Goal: Task Accomplishment & Management: Complete application form

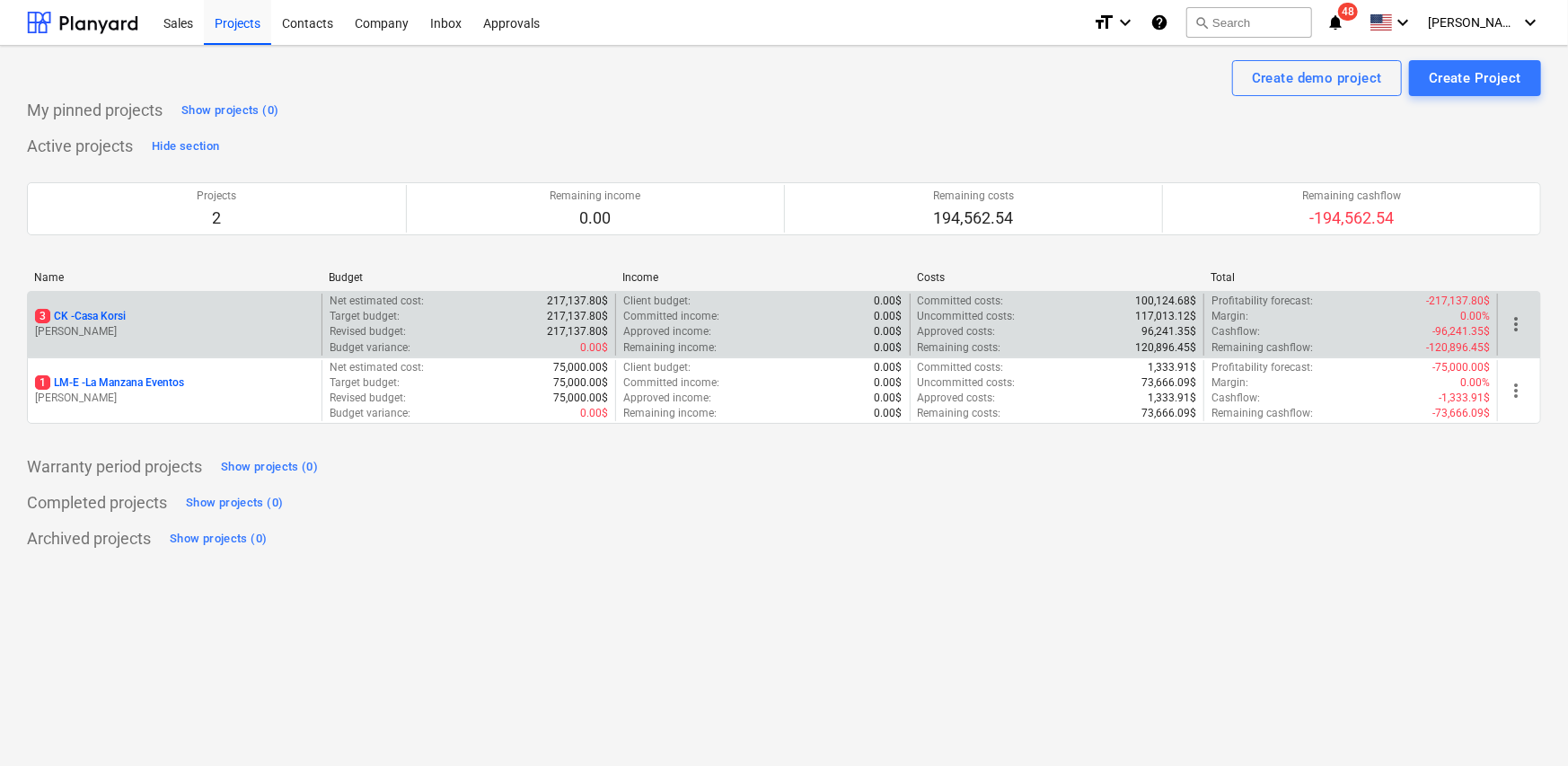
click at [181, 319] on div "3 CK - Casa Korsi" at bounding box center [175, 316] width 280 height 15
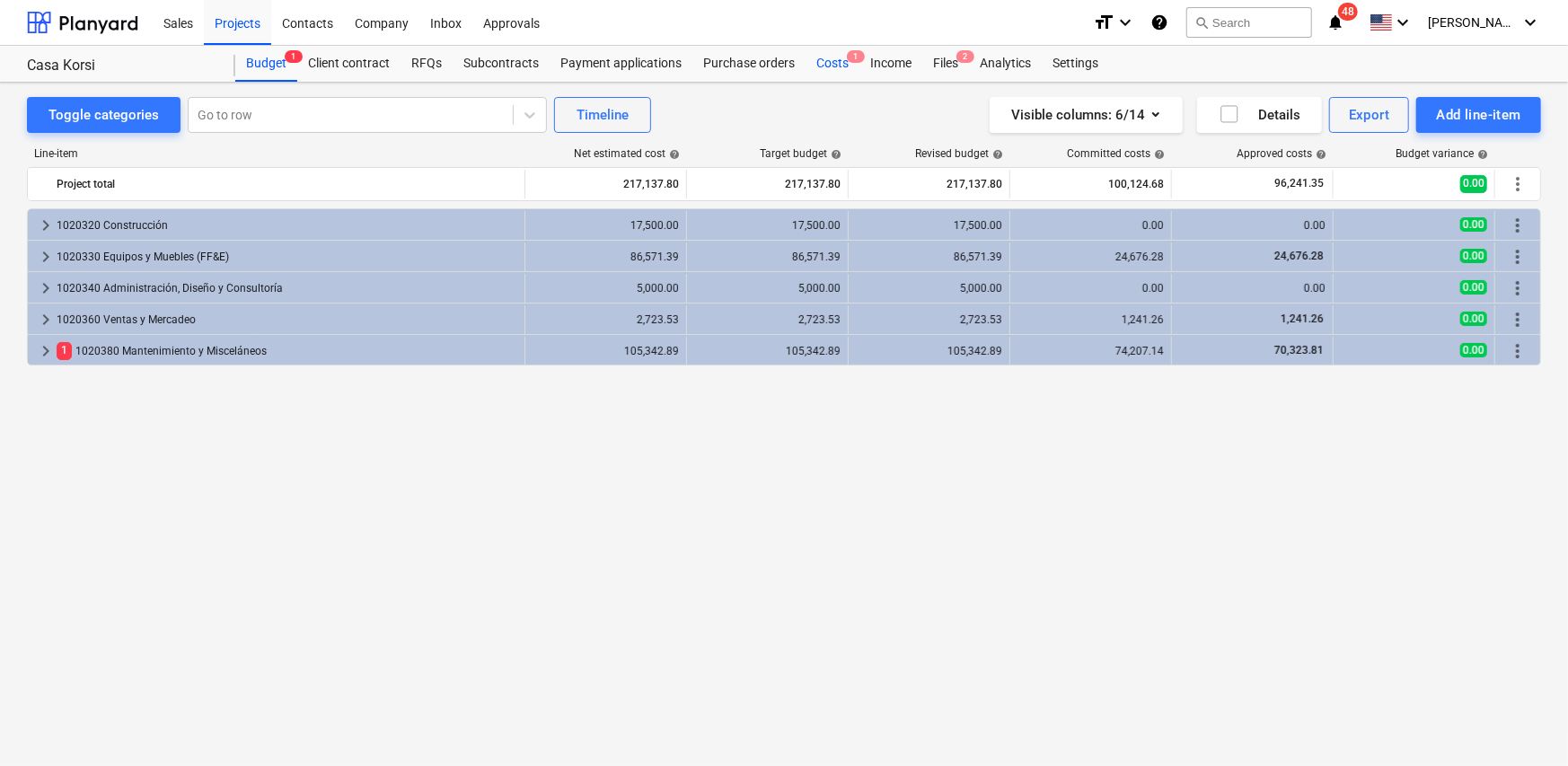
click at [825, 65] on div "Costs 1" at bounding box center [832, 63] width 54 height 35
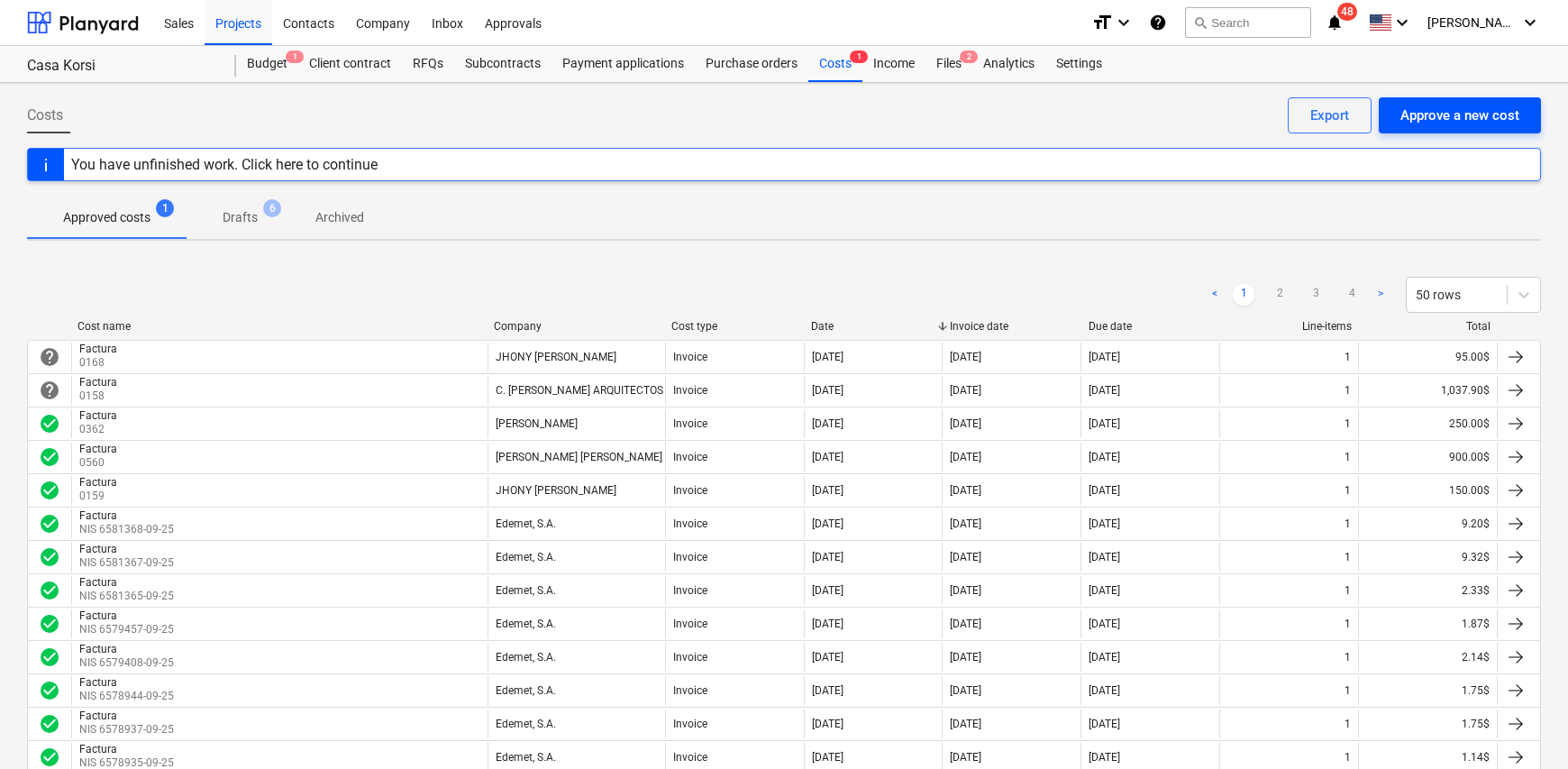
click at [1463, 114] on div "Approve a new cost" at bounding box center [1460, 115] width 119 height 23
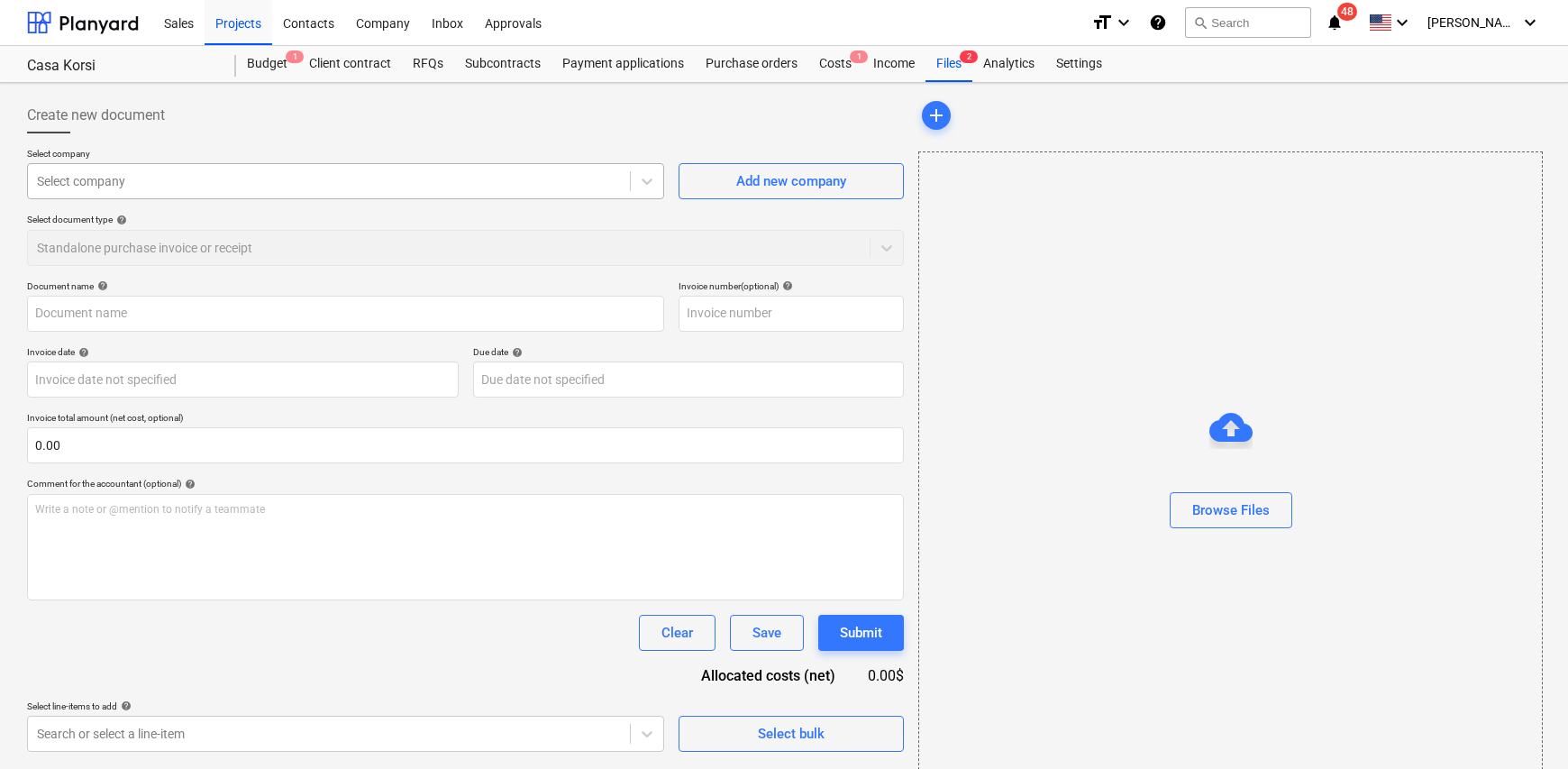
click at [269, 177] on div at bounding box center [328, 181] width 584 height 18
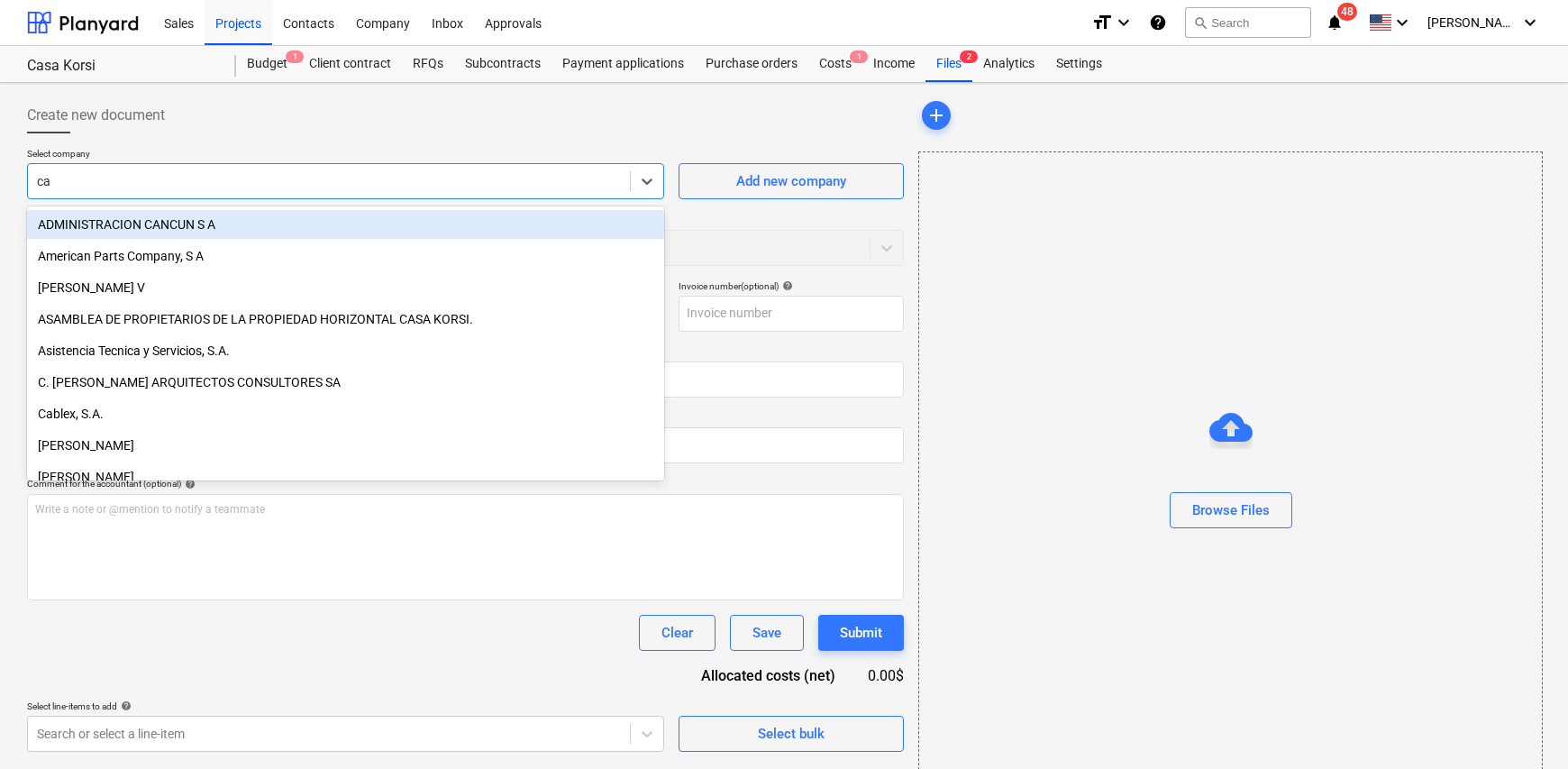
type input "car"
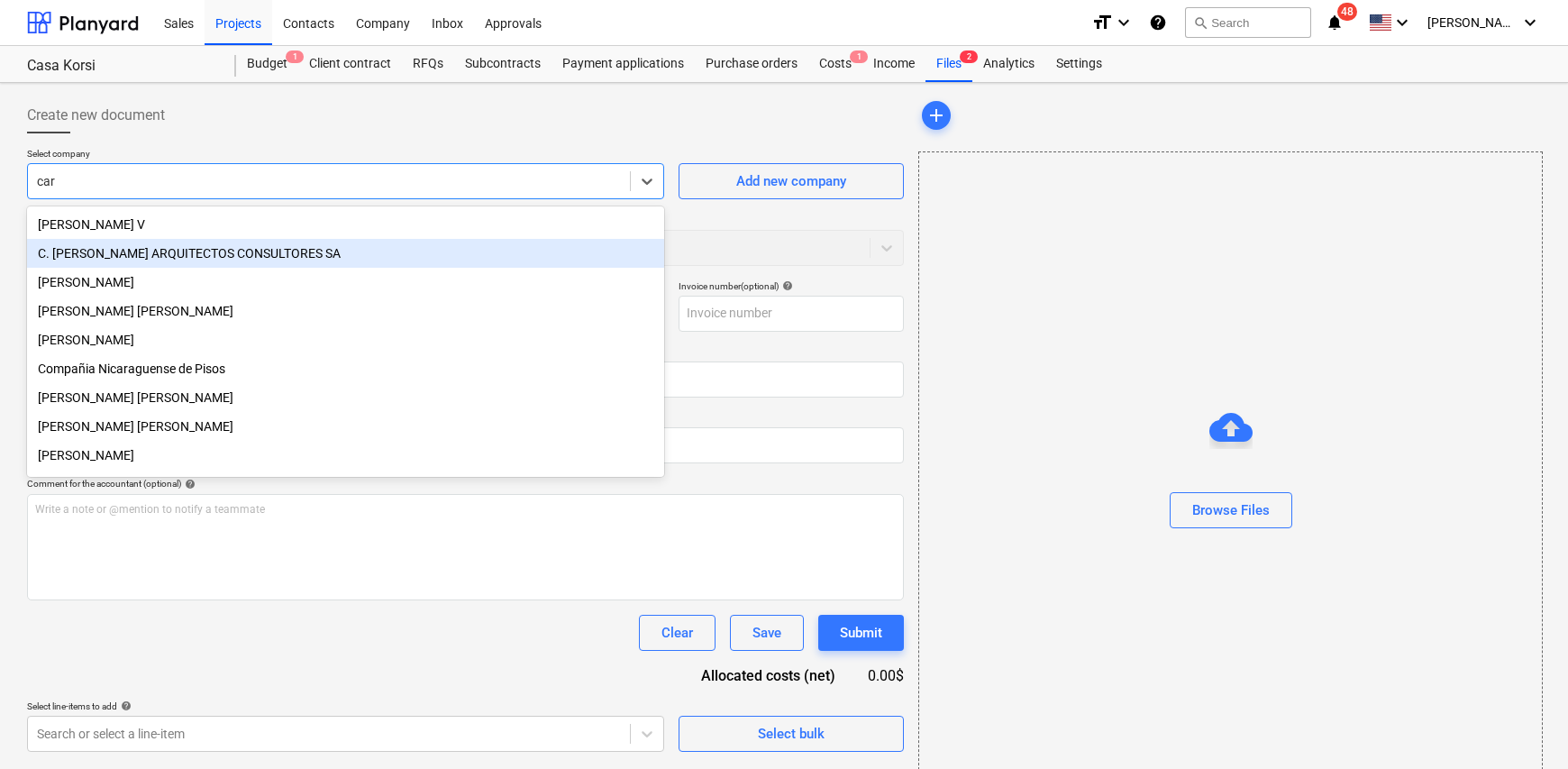
click at [174, 254] on div "C. [PERSON_NAME] ARQUITECTOS CONSULTORES SA" at bounding box center [345, 253] width 637 height 29
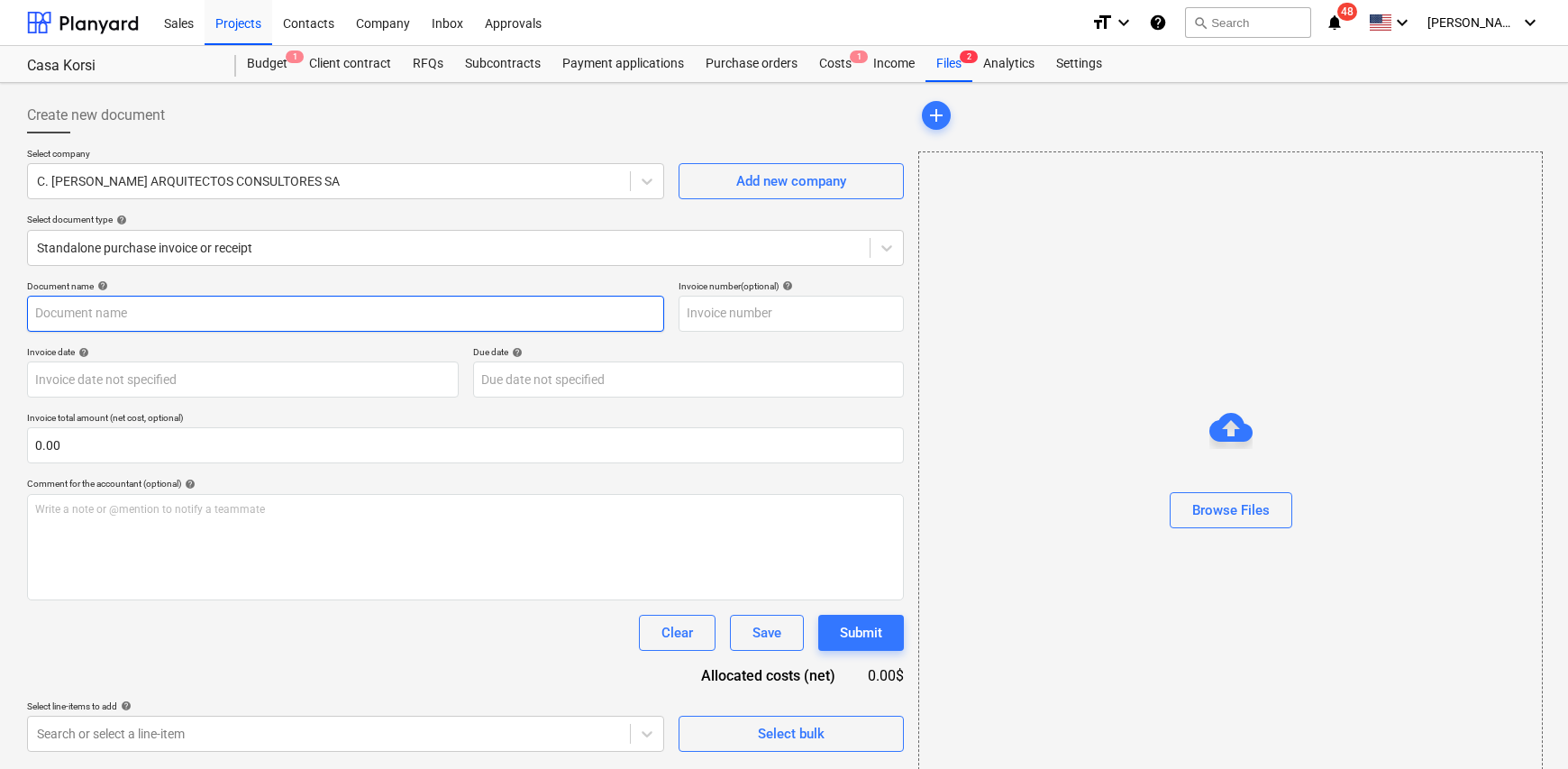
click at [104, 309] on input "text" at bounding box center [345, 312] width 637 height 36
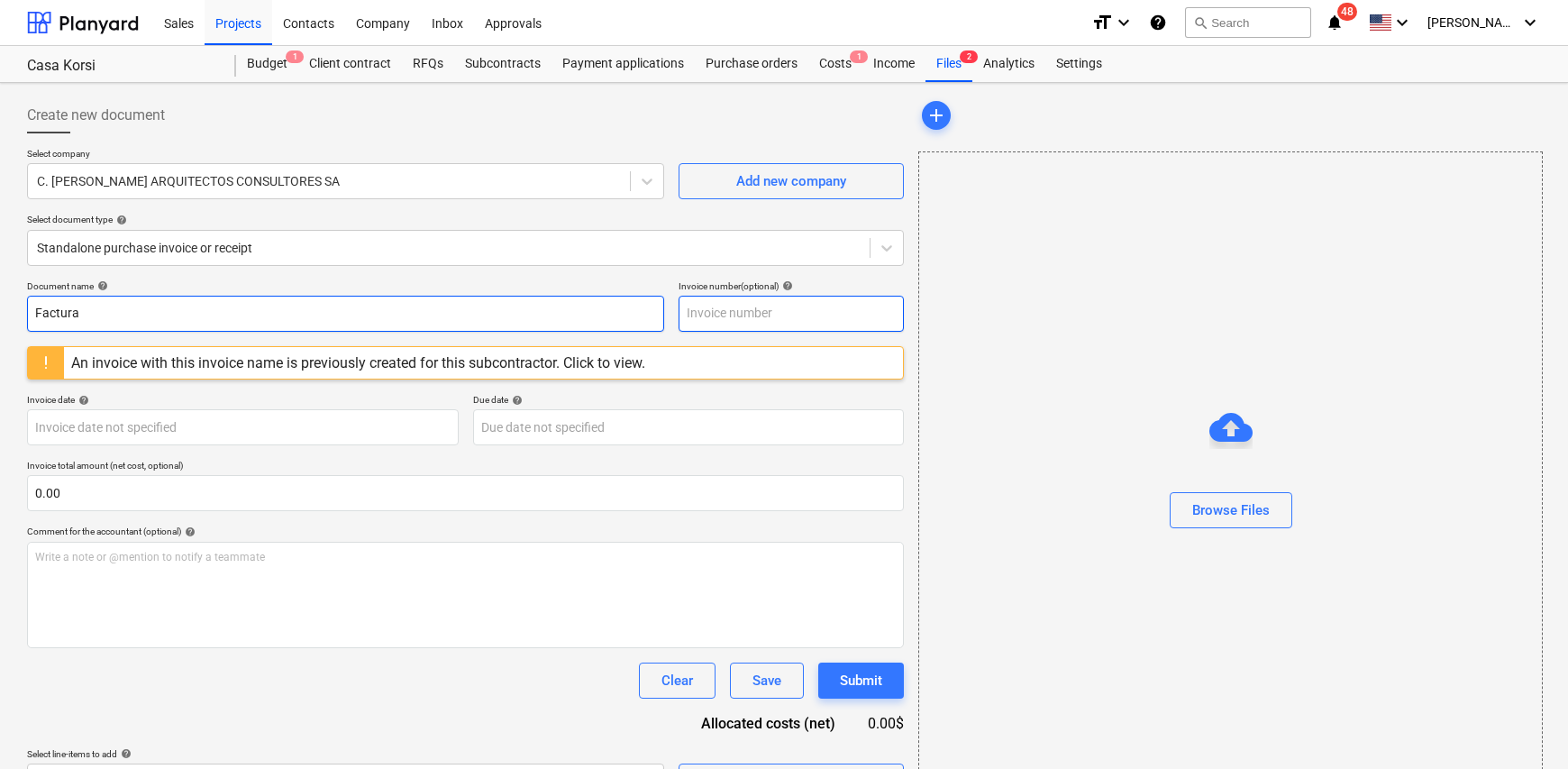
type input "Factura"
click at [787, 311] on input "text" at bounding box center [791, 312] width 225 height 36
type input "0168"
click at [69, 434] on body "Sales Projects Contacts Company Inbox Approvals format_size keyboard_arrow_down…" at bounding box center [784, 384] width 1568 height 769
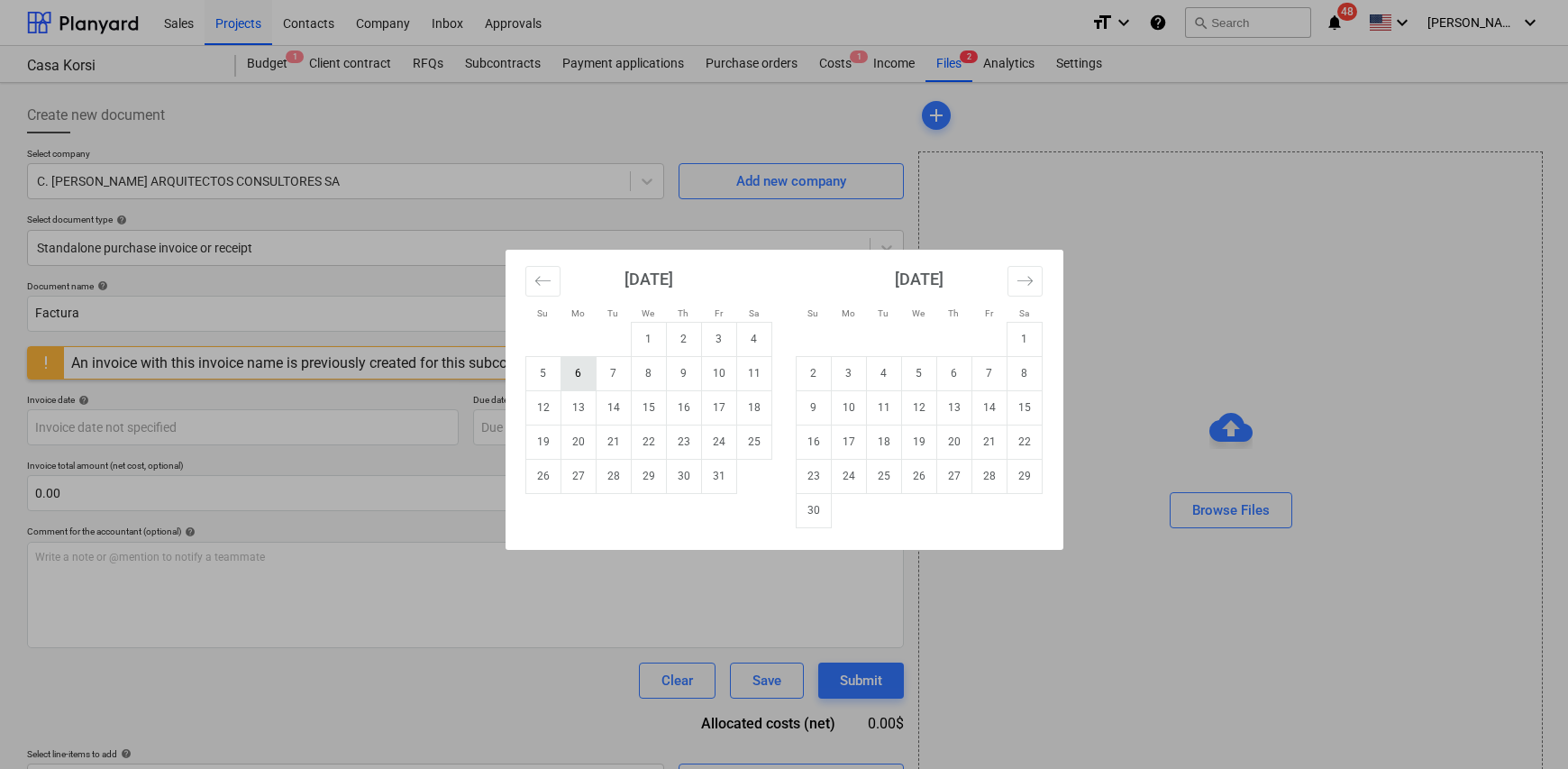
click at [560, 369] on td "6" at bounding box center [578, 373] width 36 height 35
type input "[DATE]"
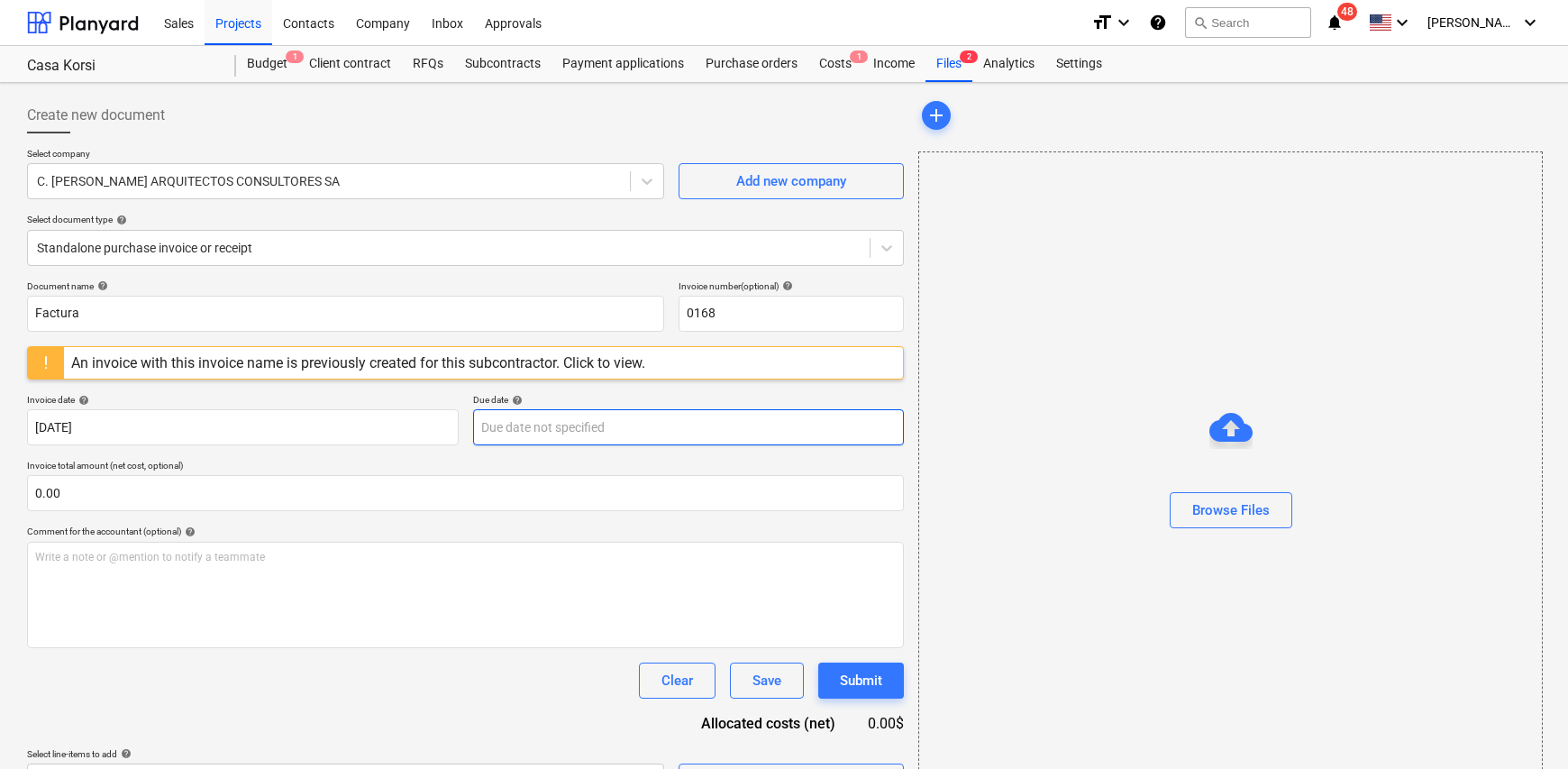
click at [533, 422] on body "Sales Projects Contacts Company Inbox Approvals format_size keyboard_arrow_down…" at bounding box center [784, 384] width 1568 height 769
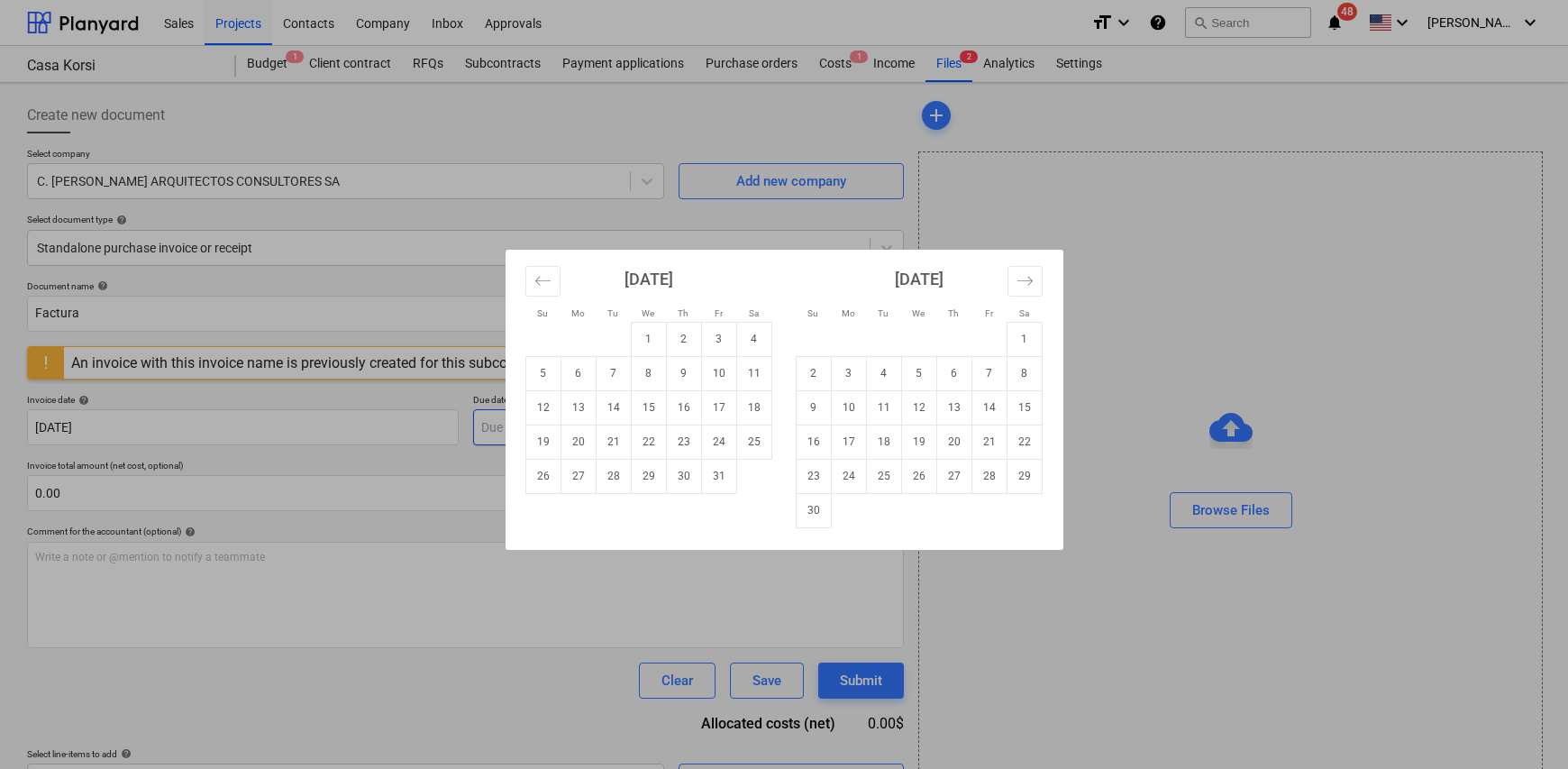
click at [643, 409] on td "15" at bounding box center [648, 408] width 36 height 35
type input "[DATE]"
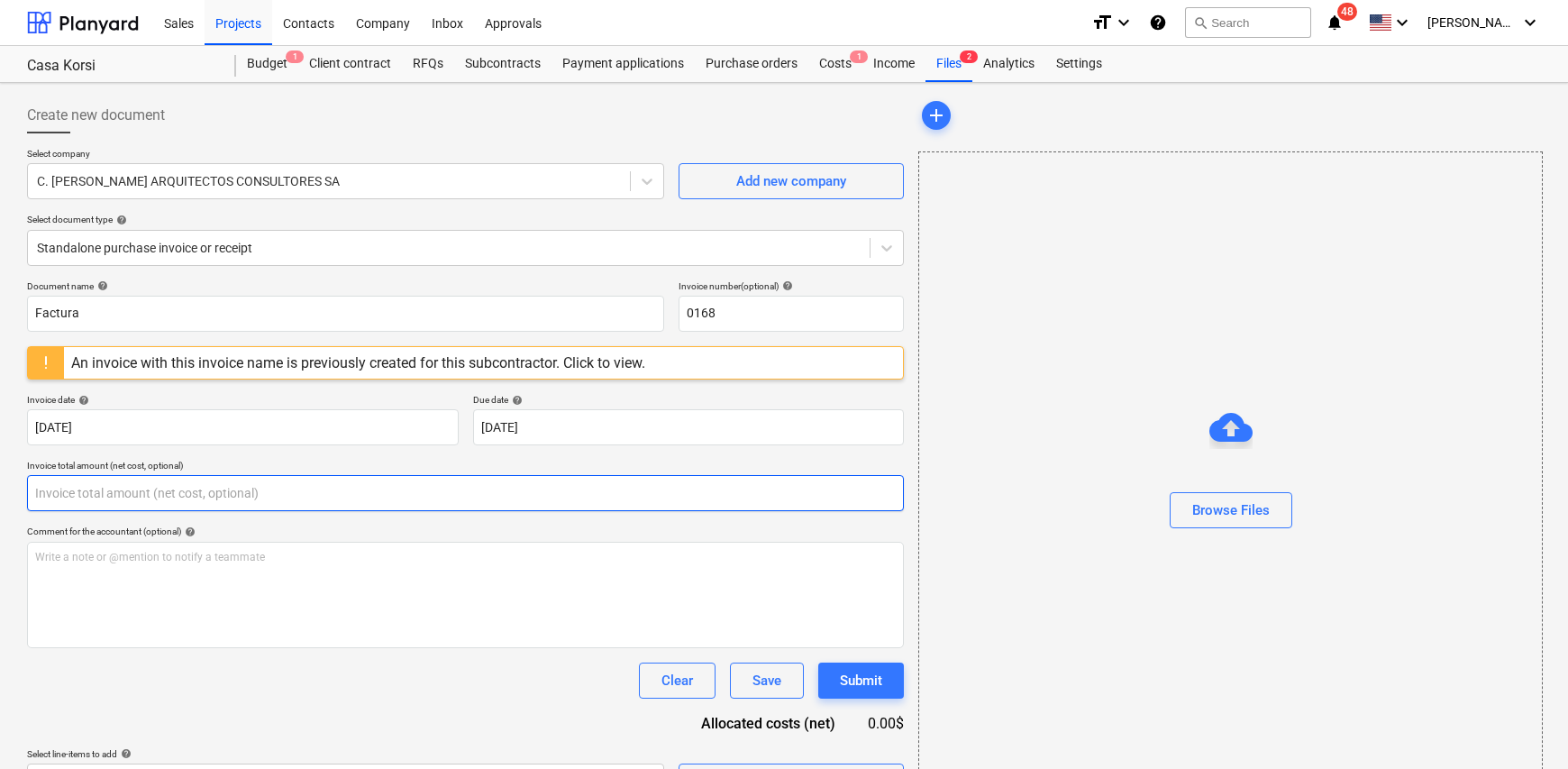
click at [88, 498] on input "text" at bounding box center [465, 492] width 877 height 36
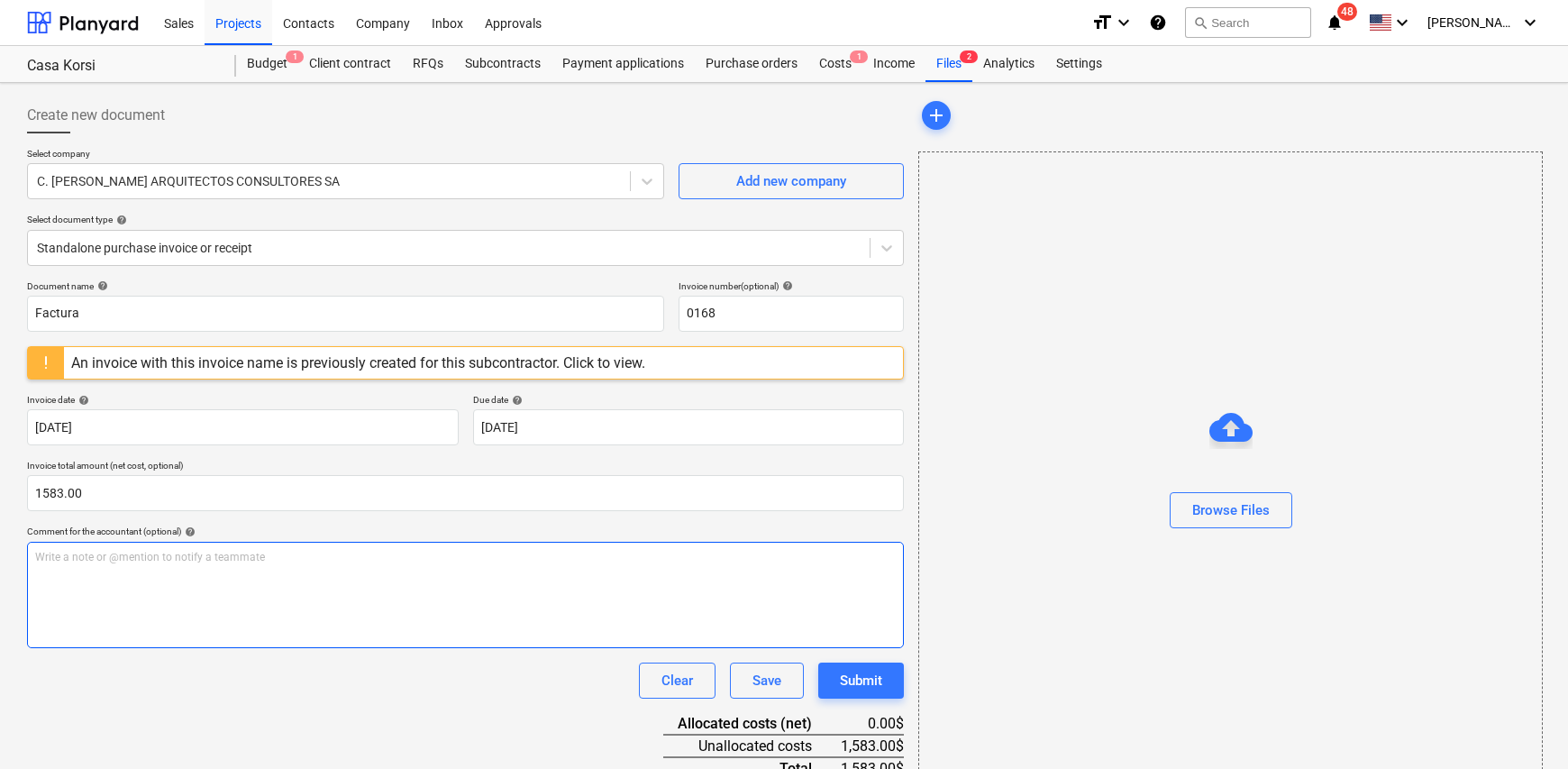
type input "1,583.00"
click at [95, 583] on div "Write a note or @mention to notify a teammate [PERSON_NAME]" at bounding box center [465, 594] width 877 height 107
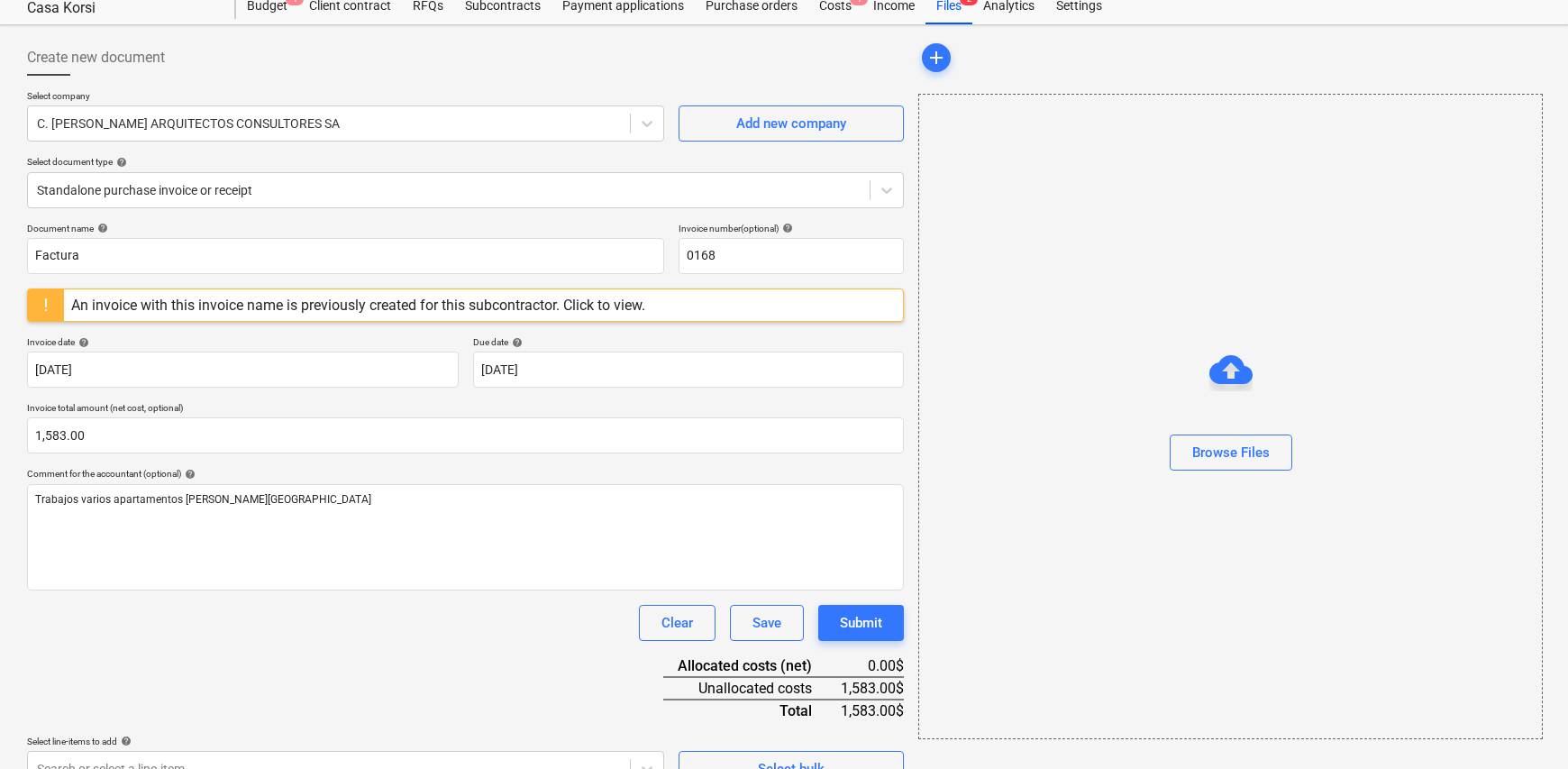
scroll to position [90, 0]
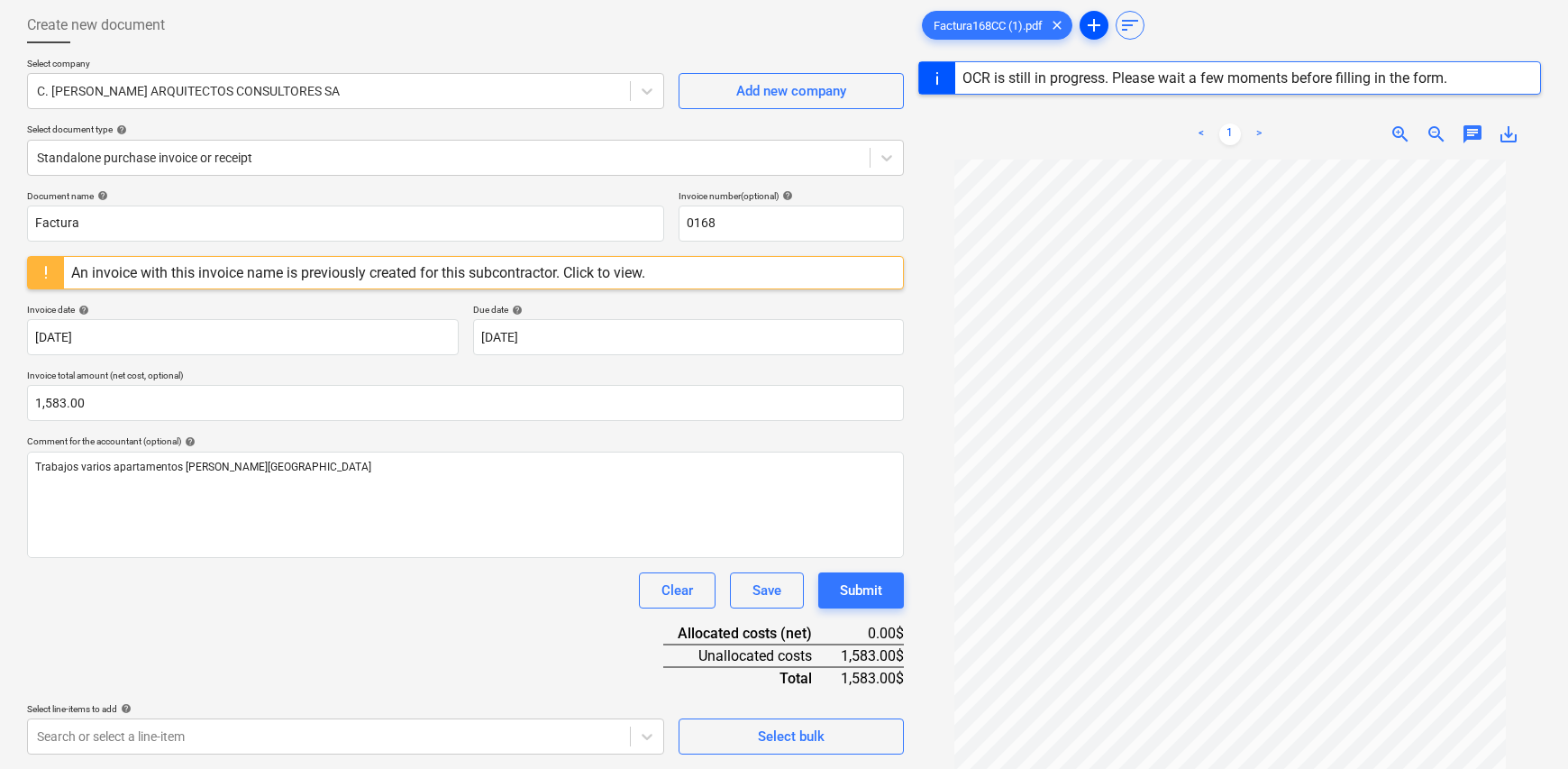
click at [1097, 33] on span "add" at bounding box center [1094, 25] width 21 height 21
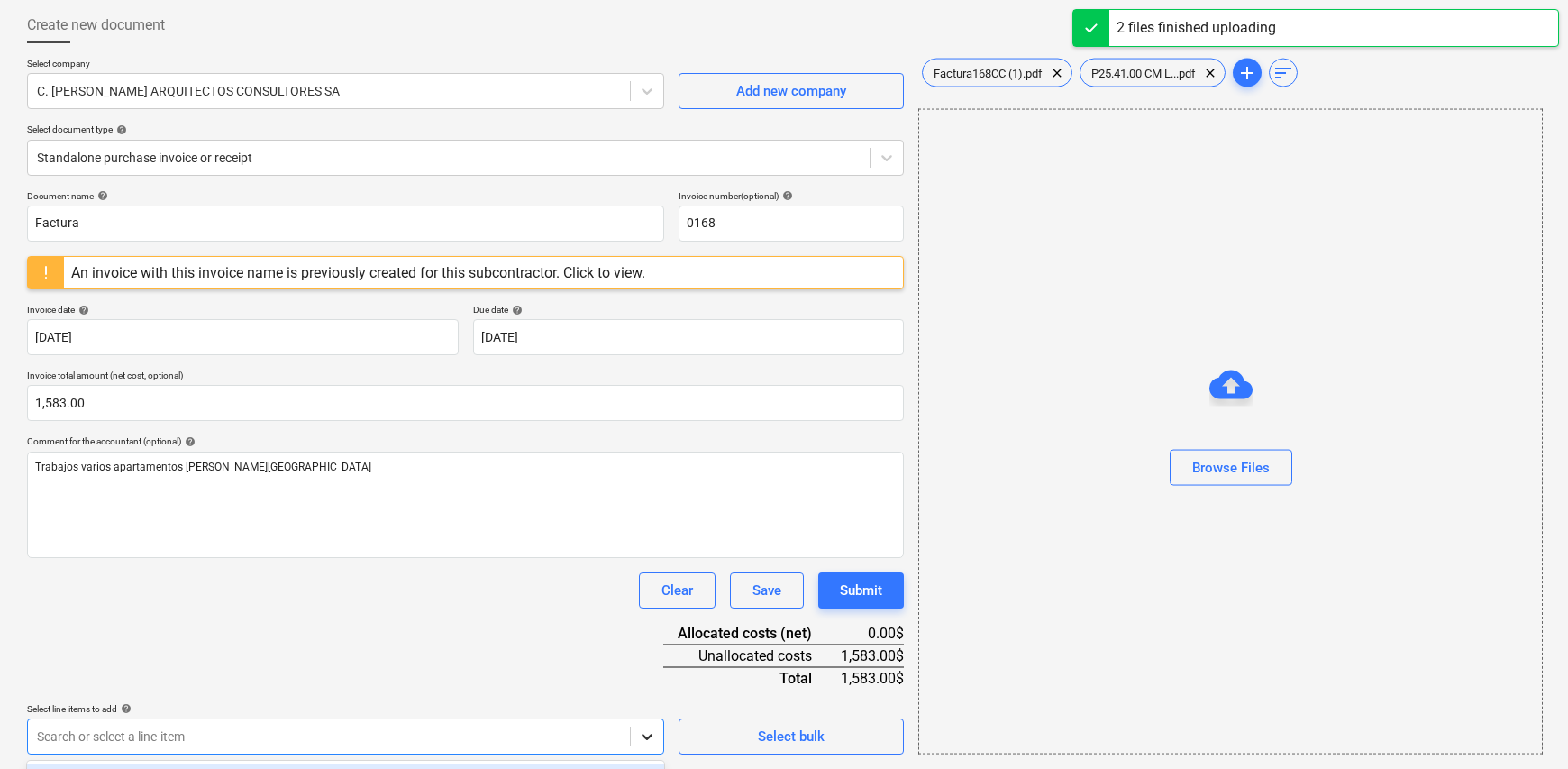
click at [657, 679] on body "Sales Projects Contacts Company Inbox Approvals format_size keyboard_arrow_down…" at bounding box center [784, 294] width 1568 height 769
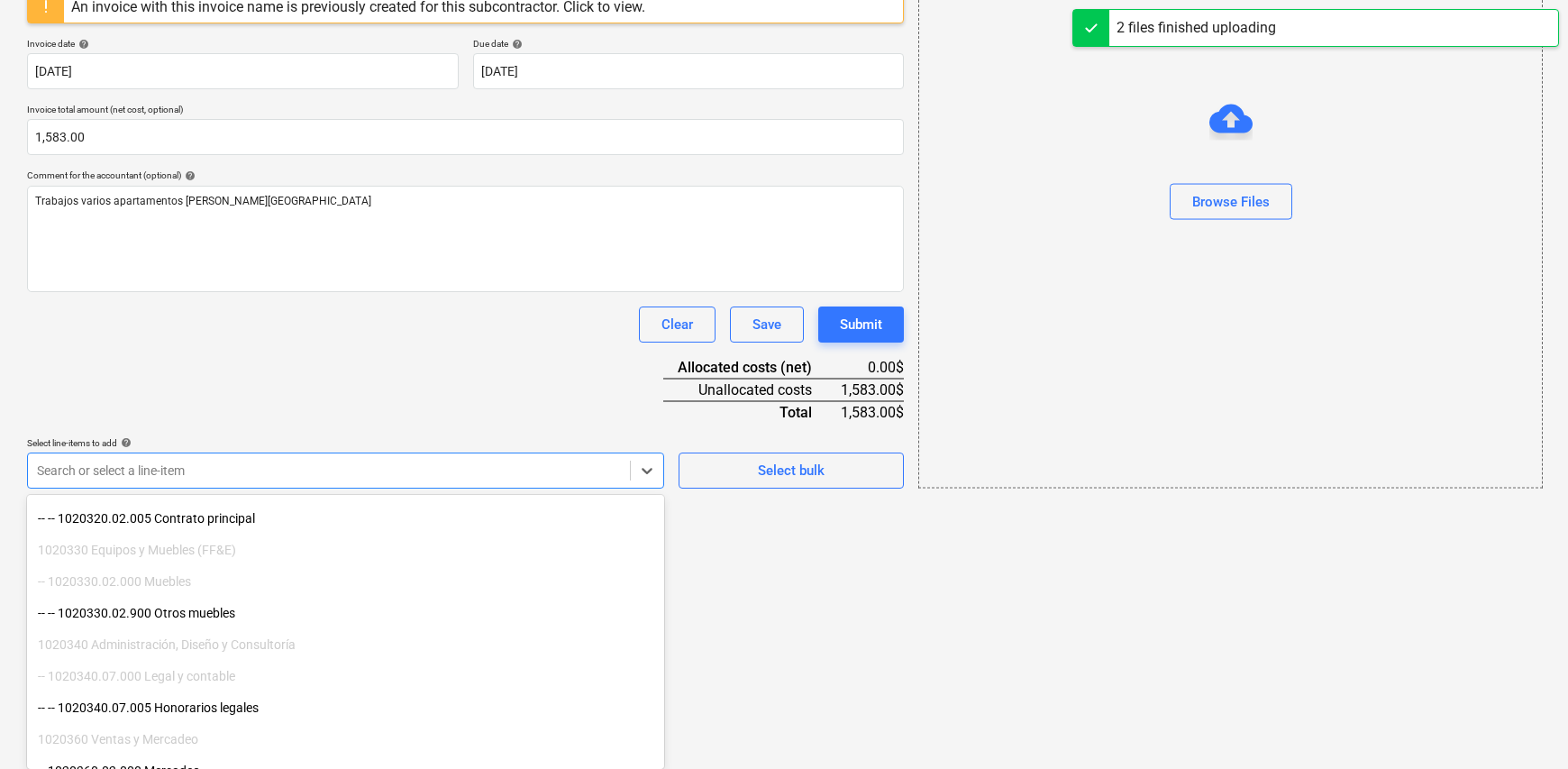
scroll to position [360, 0]
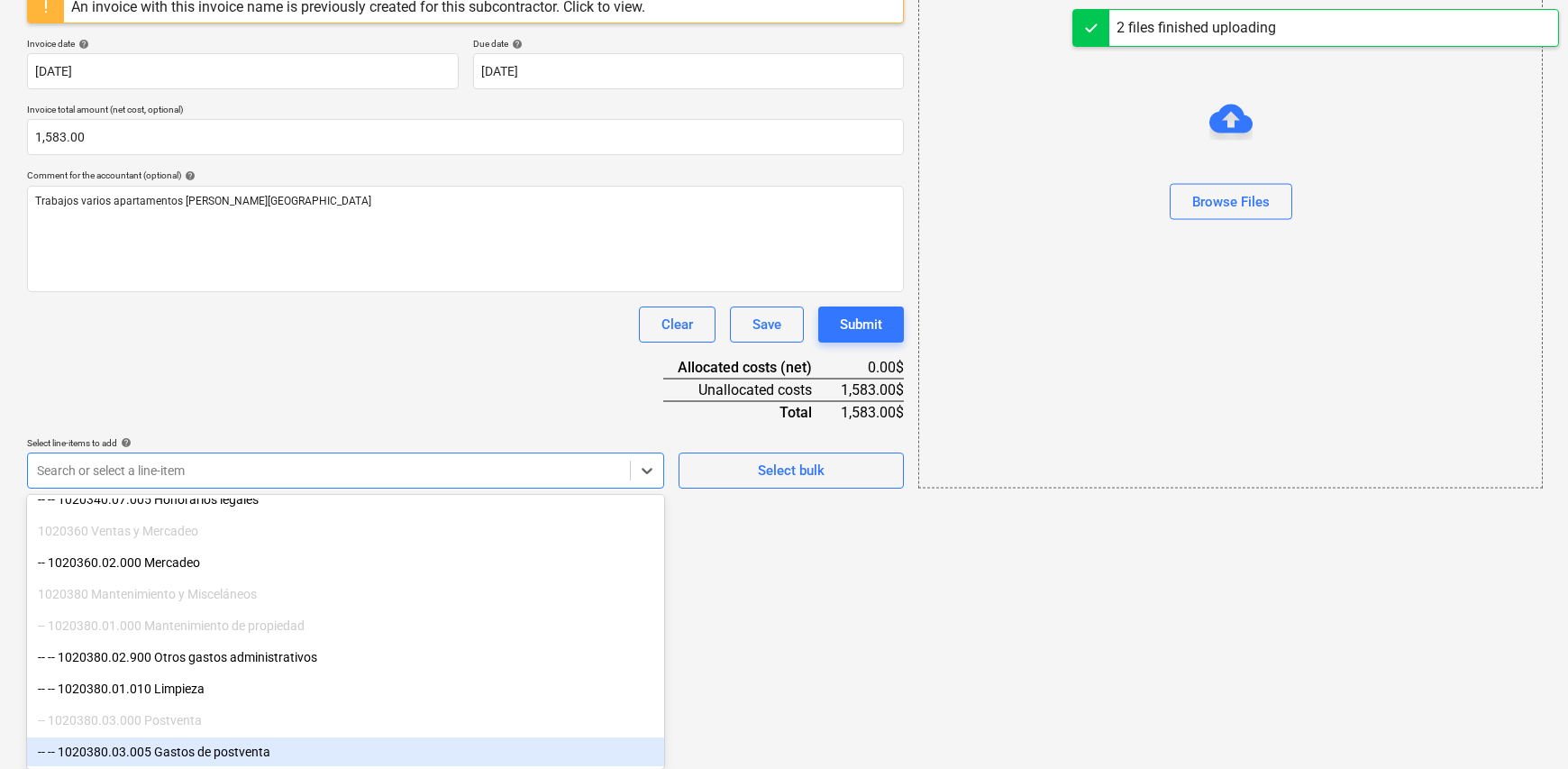
click at [257, 754] on div "-- -- 1020380.03.005 Gastos de postventa" at bounding box center [345, 752] width 637 height 29
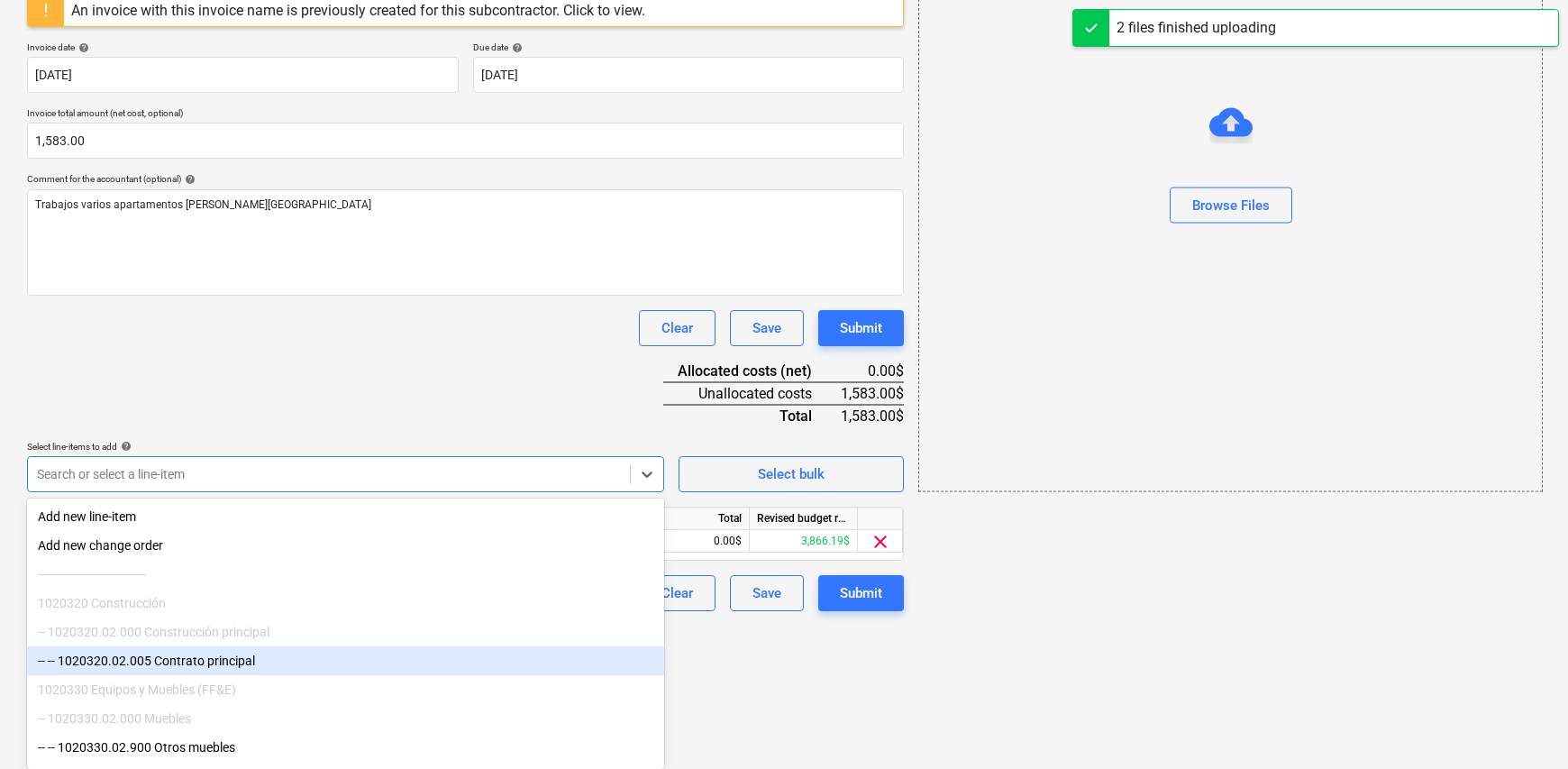
scroll to position [209, 0]
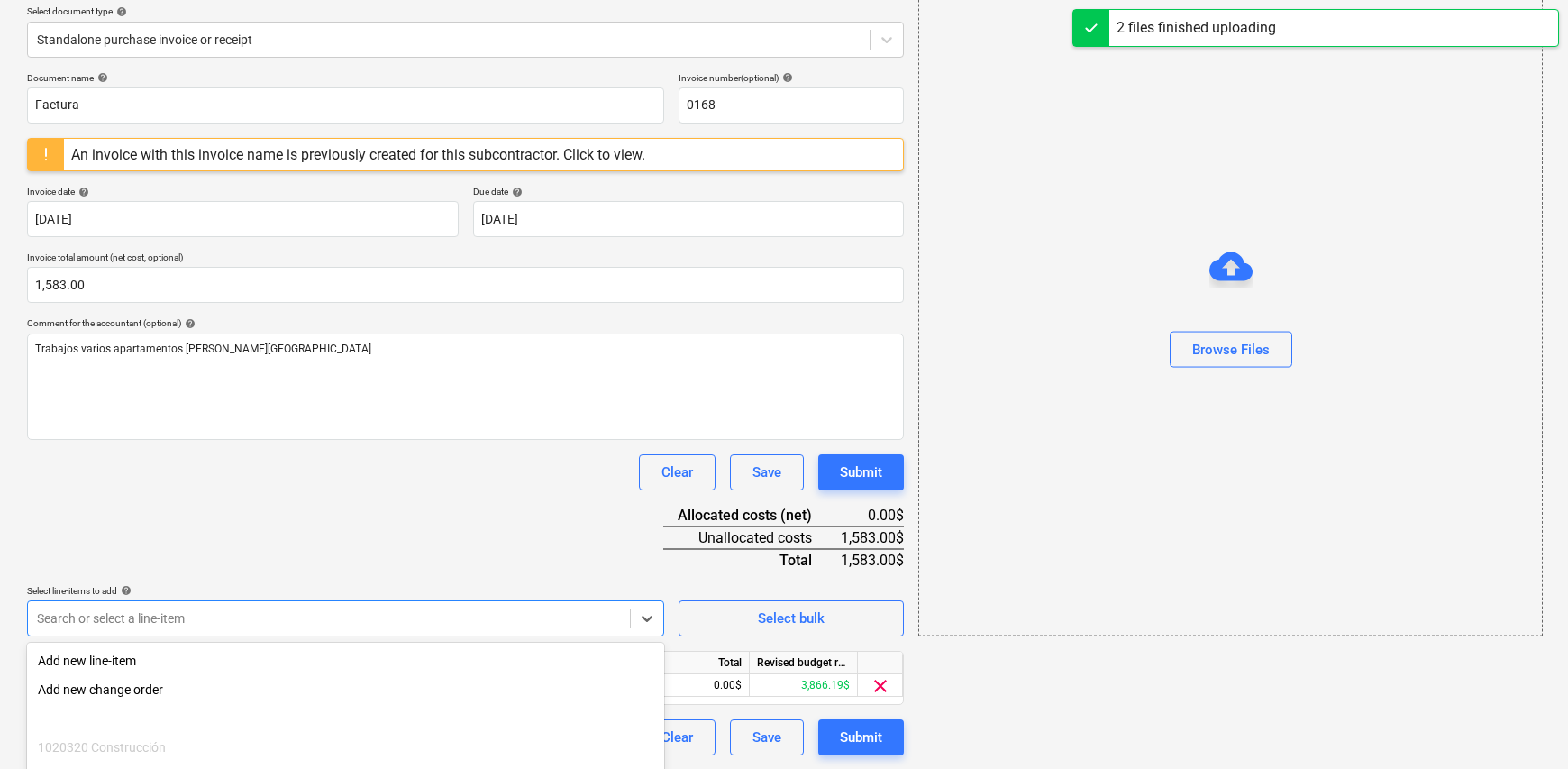
click at [784, 560] on html "Sales Projects Contacts Company Inbox Approvals format_size keyboard_arrow_down…" at bounding box center [784, 176] width 1568 height 769
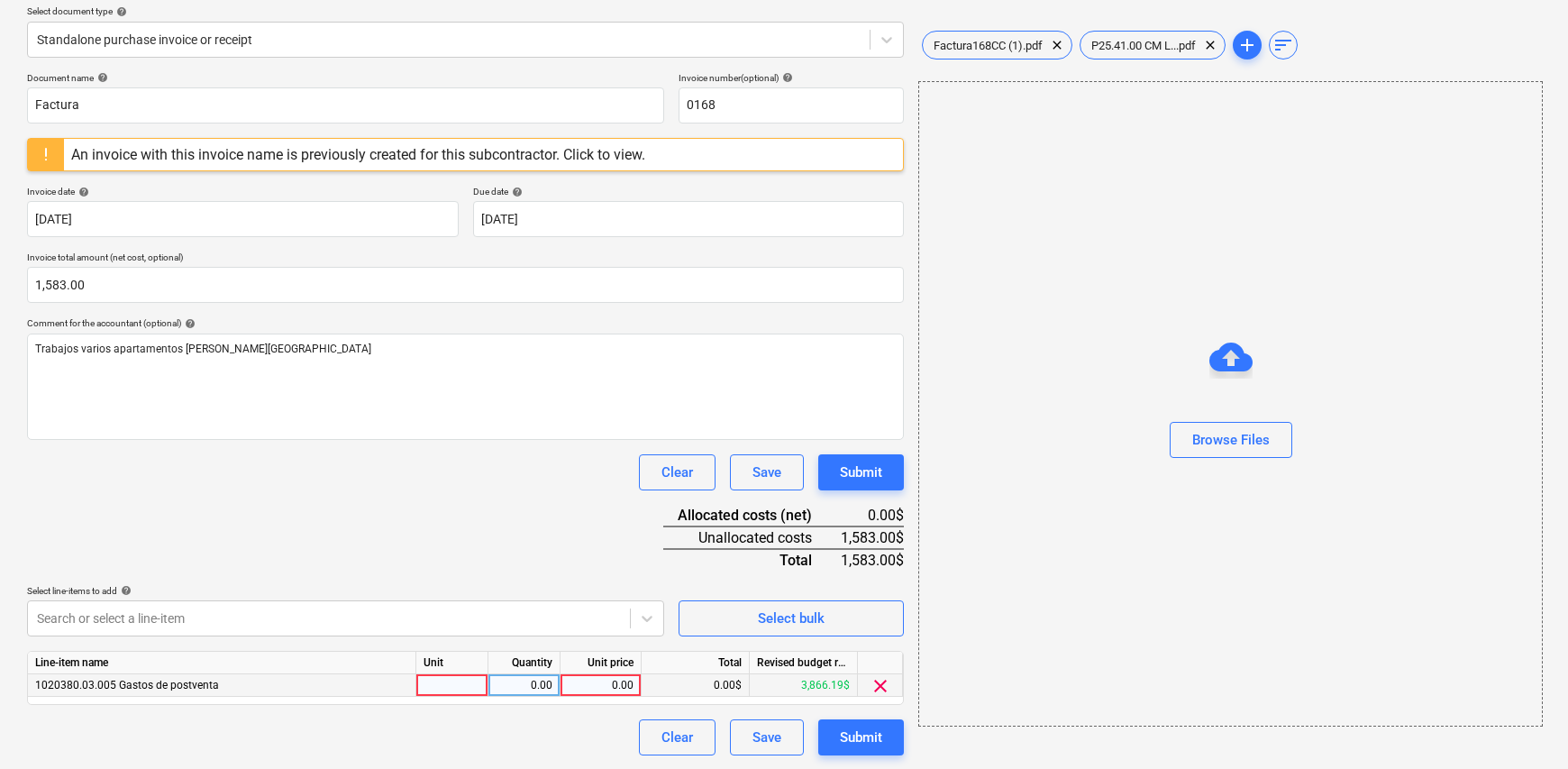
click at [453, 678] on div at bounding box center [452, 684] width 72 height 22
type input "1"
click at [512, 686] on div "0.00" at bounding box center [524, 684] width 57 height 22
type input "1"
click at [600, 678] on div "0.00" at bounding box center [601, 684] width 65 height 22
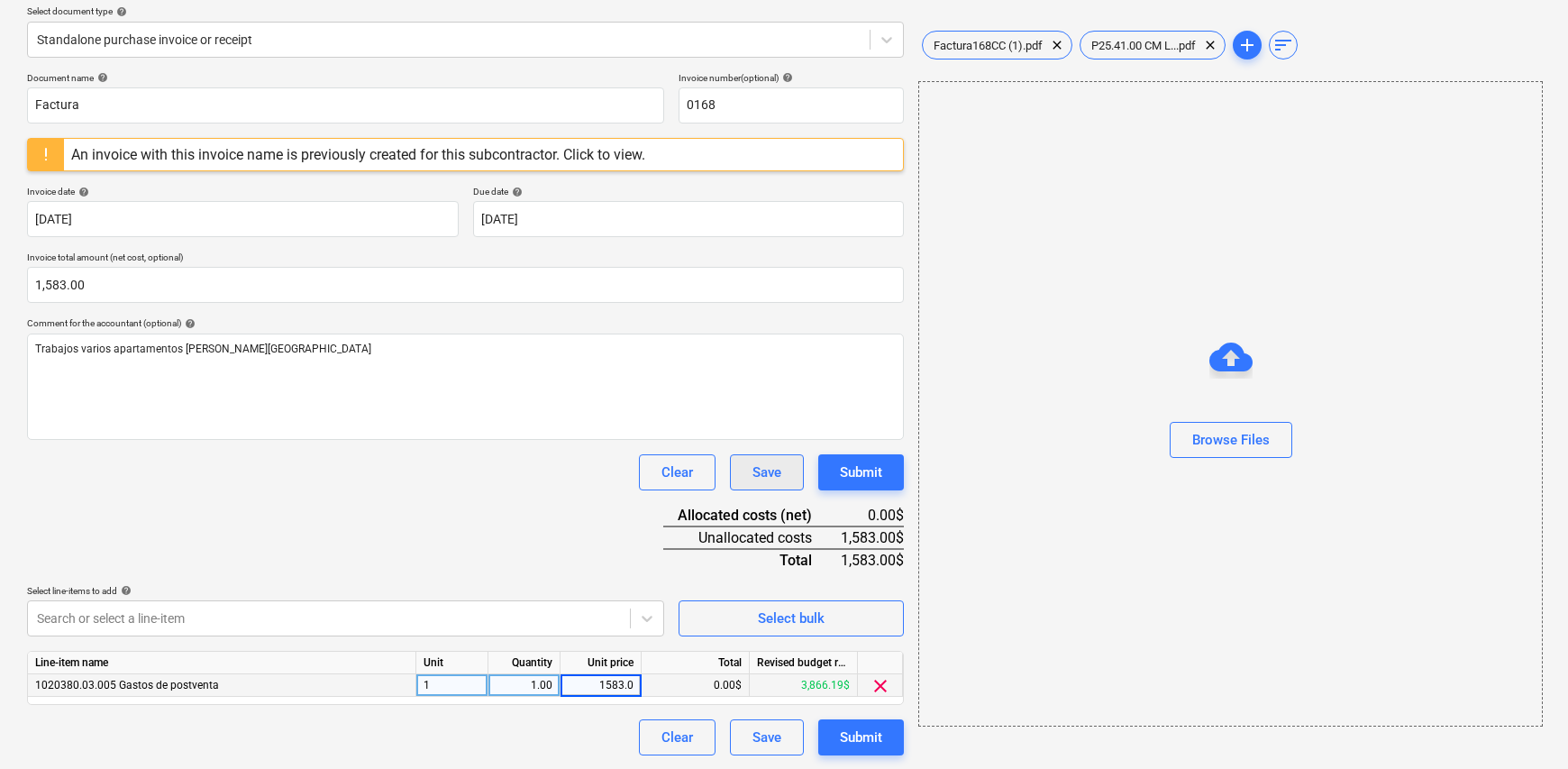
type input "1583.00"
drag, startPoint x: 438, startPoint y: 531, endPoint x: 431, endPoint y: 515, distance: 17.5
click at [438, 532] on div "Document name help Factura Invoice number (optional) help 0168 An invoice with …" at bounding box center [465, 413] width 877 height 682
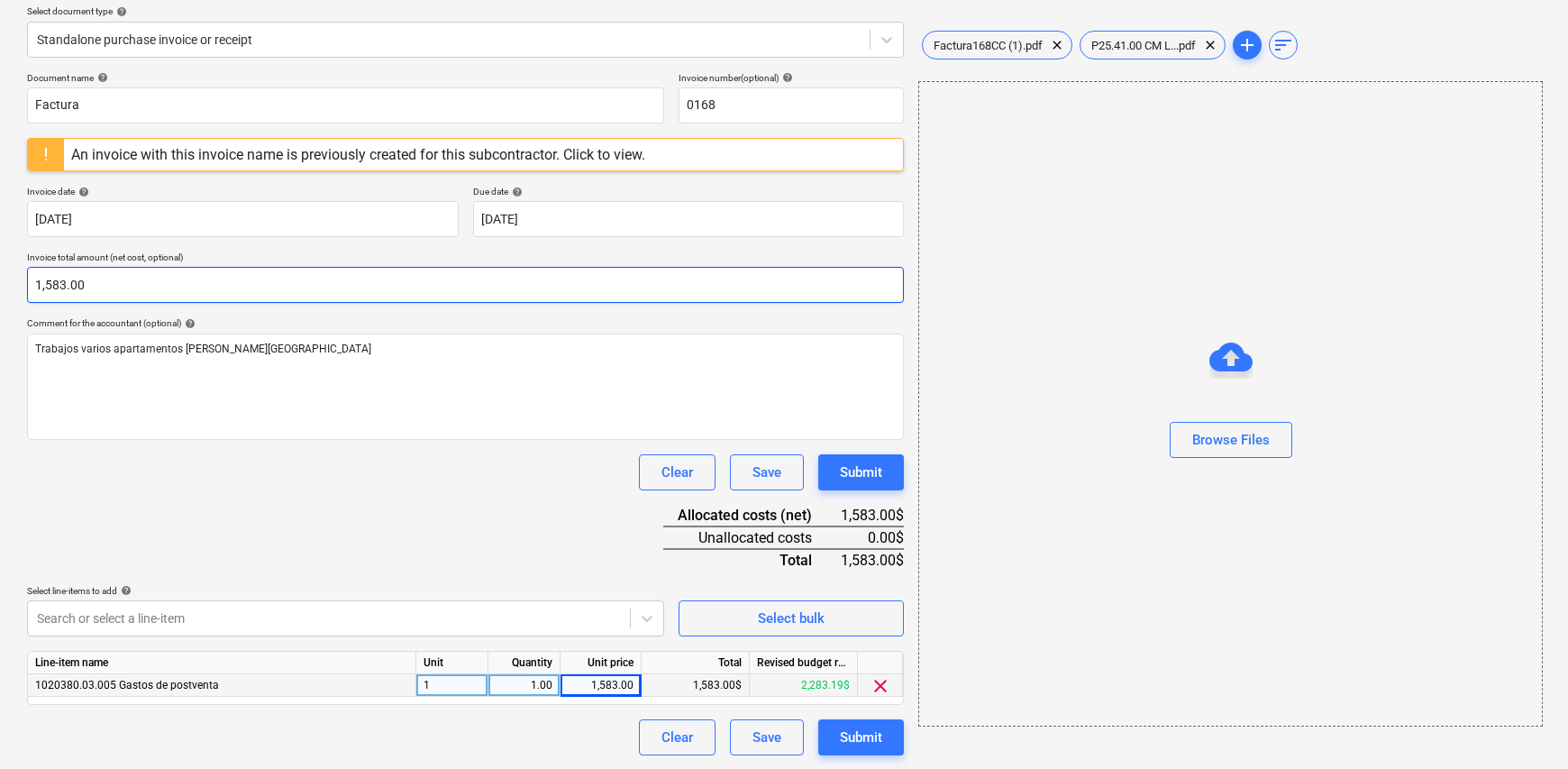
click at [117, 283] on input "1,583.00" at bounding box center [465, 284] width 877 height 36
type input "1,583.60"
click at [457, 557] on div "Document name help Factura Invoice number (optional) help 0168 An invoice with …" at bounding box center [465, 413] width 877 height 682
click at [617, 713] on div "Document name help Factura Invoice number (optional) help 0168 An invoice with …" at bounding box center [465, 413] width 877 height 682
click at [610, 686] on div "1,583.00" at bounding box center [601, 684] width 65 height 22
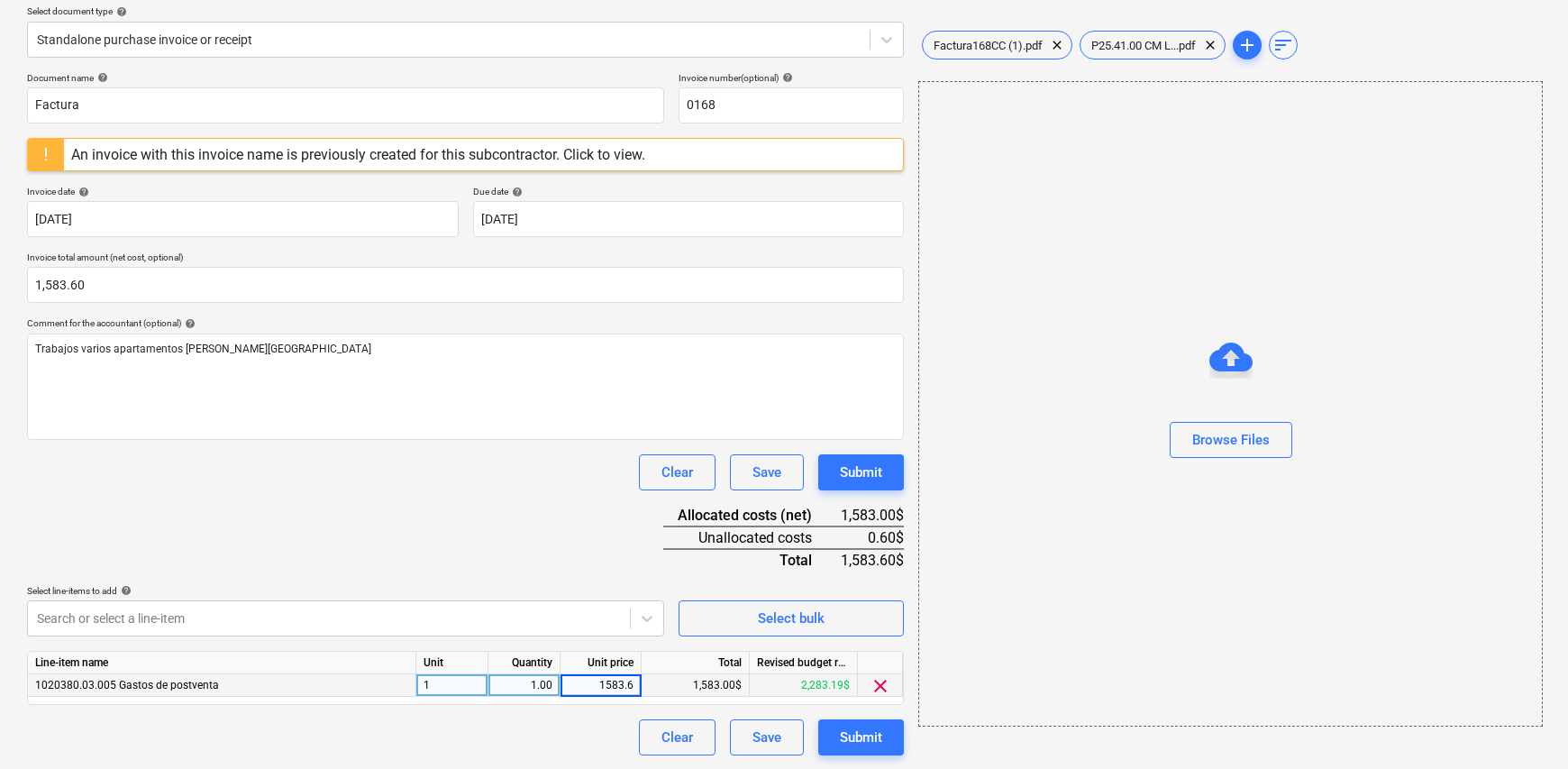
type input "1583.60"
click at [485, 497] on div "Document name help Factura Invoice number (optional) help 0168 An invoice with …" at bounding box center [465, 413] width 877 height 682
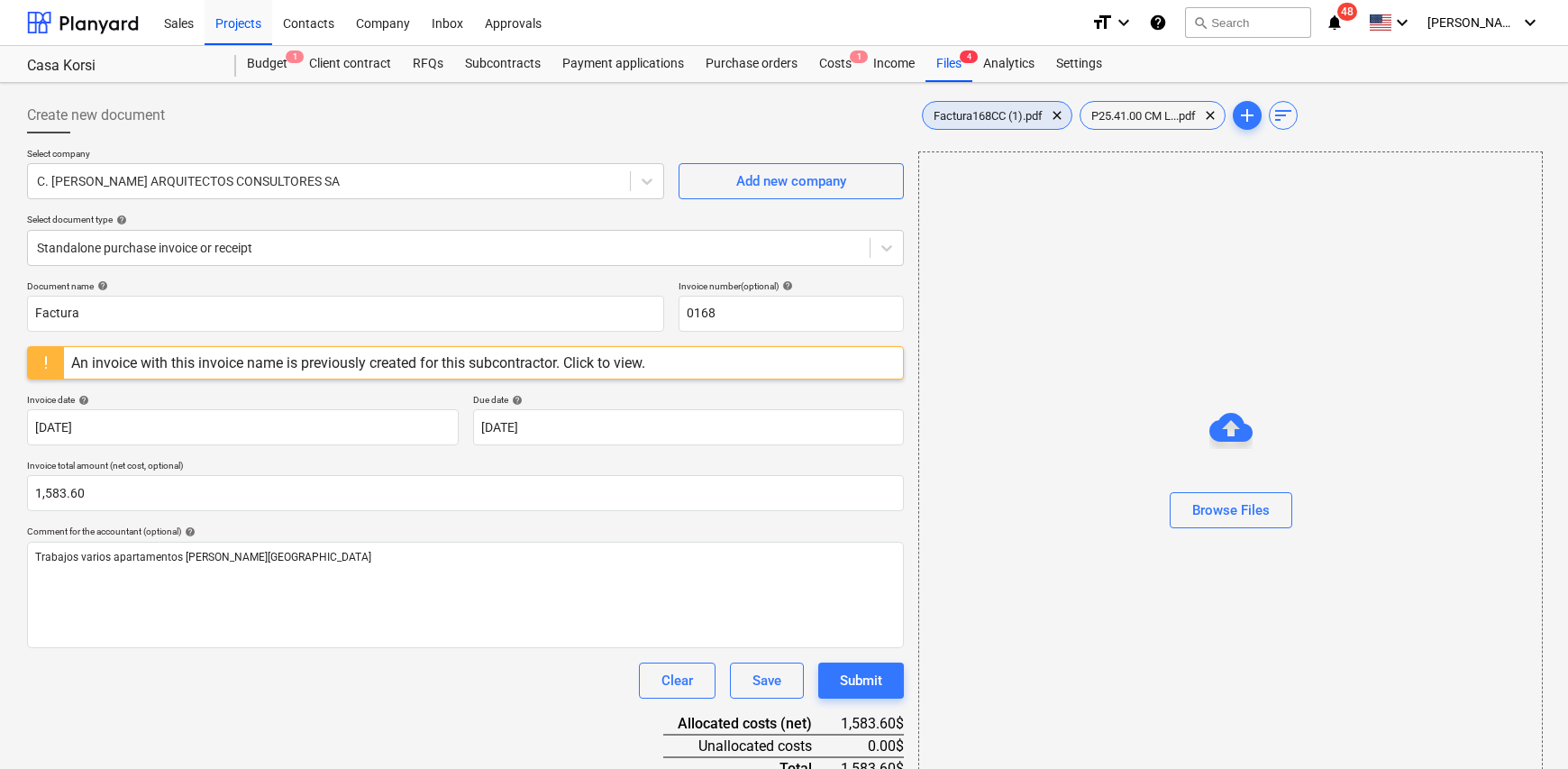
click at [998, 109] on span "Factura168CC (1).pdf" at bounding box center [988, 115] width 131 height 13
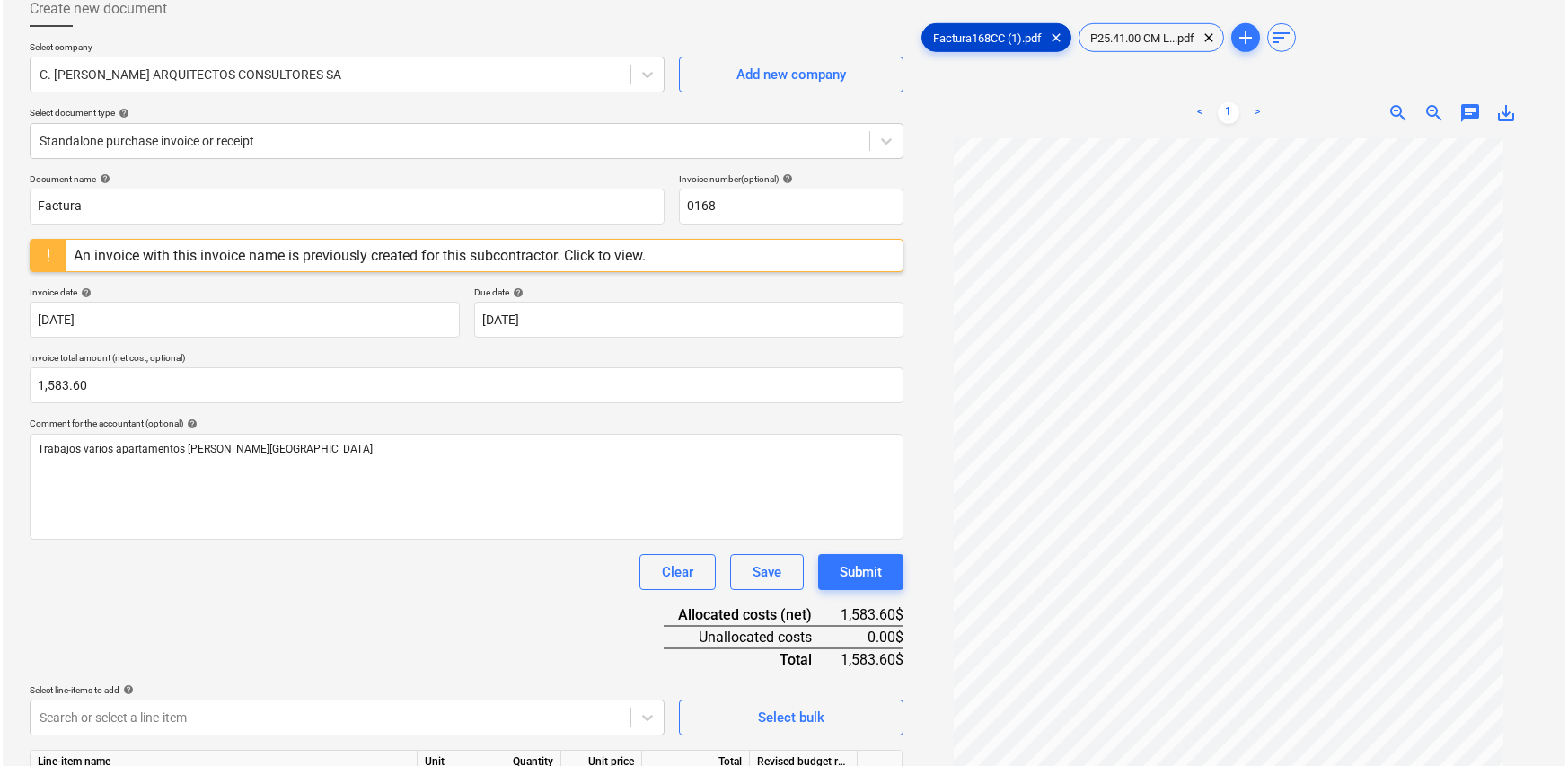
scroll to position [208, 0]
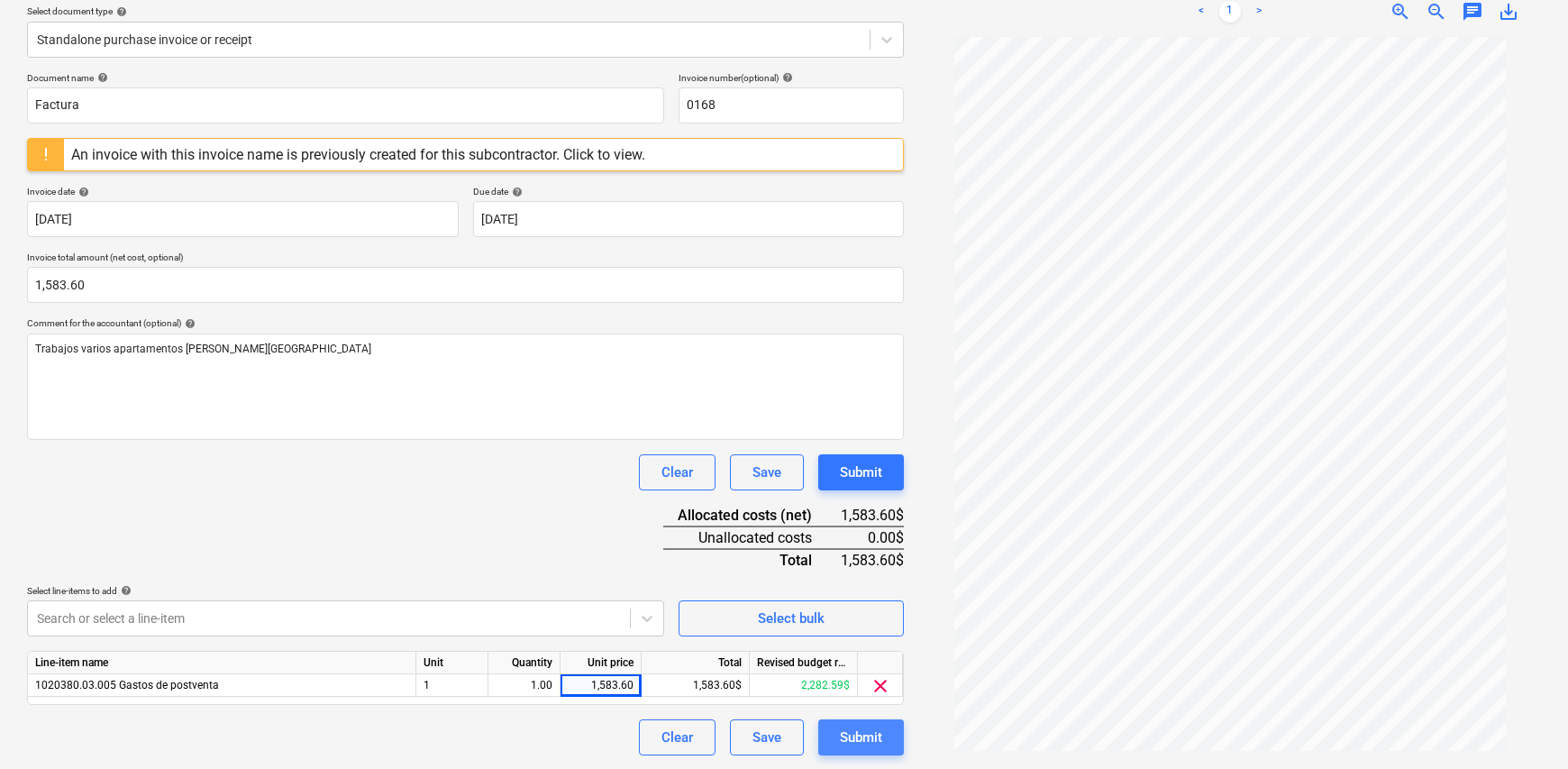
click at [866, 733] on div "Submit" at bounding box center [861, 737] width 42 height 23
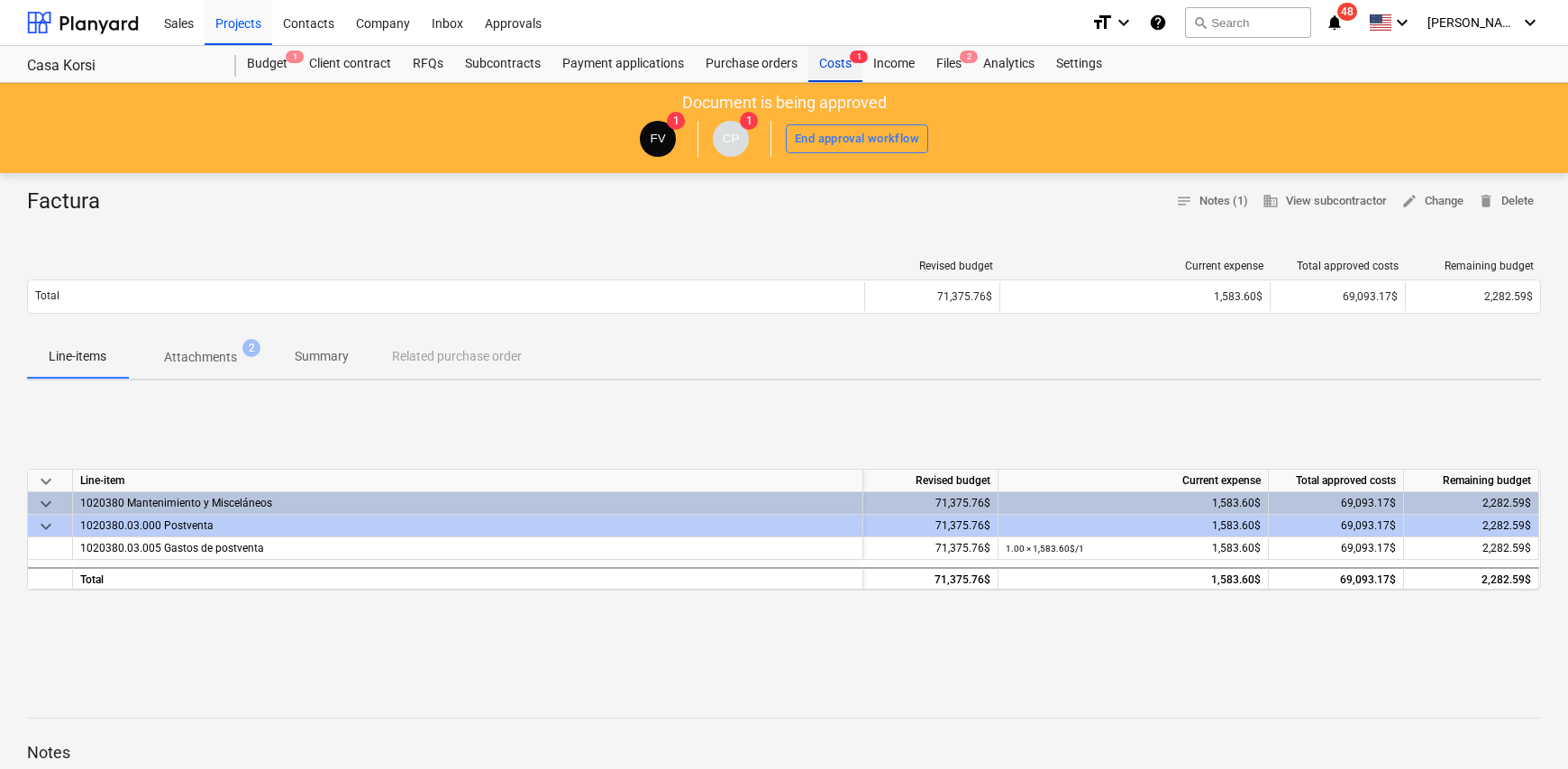
click at [825, 63] on div "Costs 1" at bounding box center [835, 63] width 54 height 36
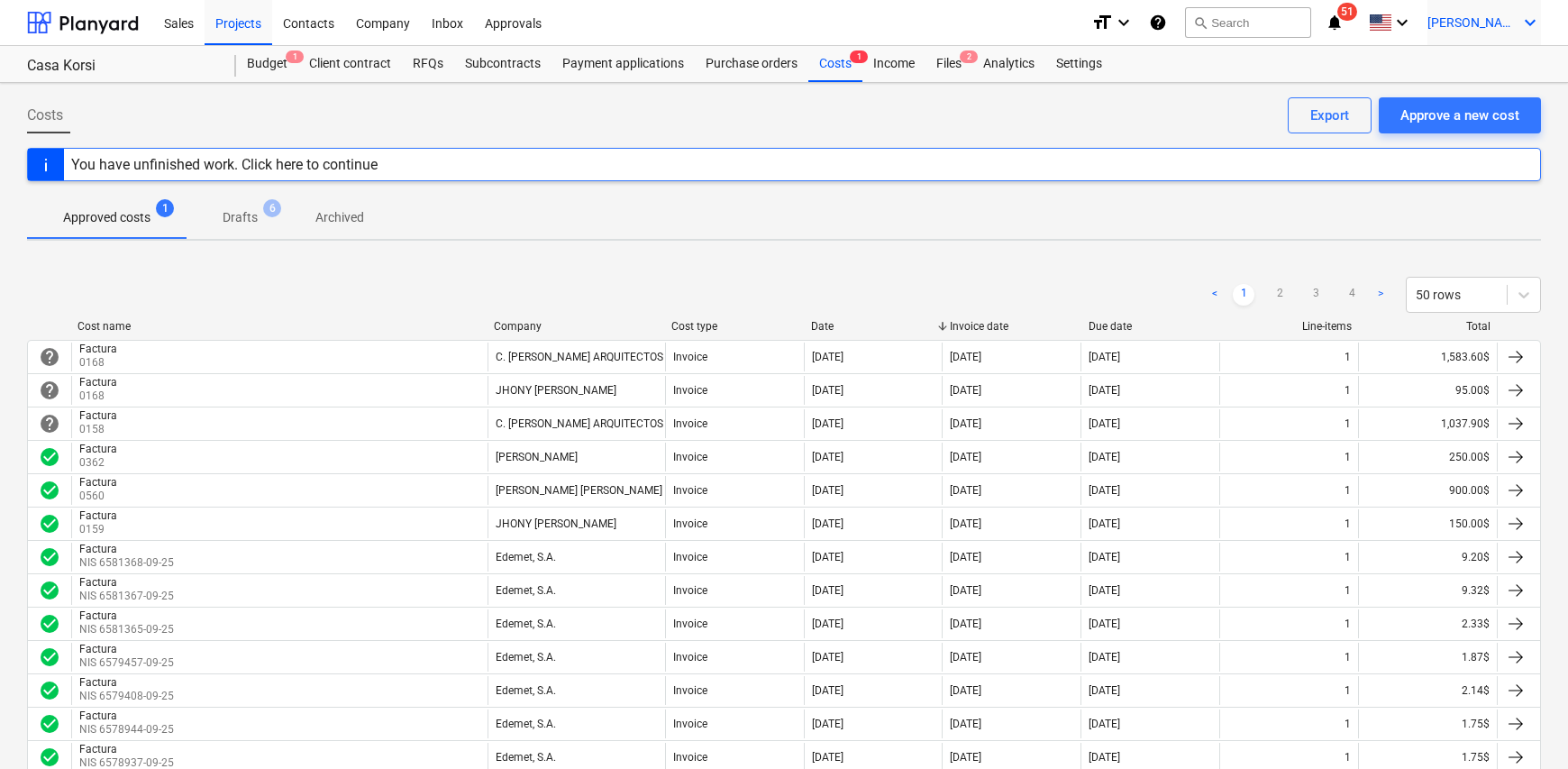
click at [1501, 29] on span "[PERSON_NAME]" at bounding box center [1473, 22] width 90 height 14
click at [1467, 102] on div "Log out" at bounding box center [1486, 99] width 108 height 29
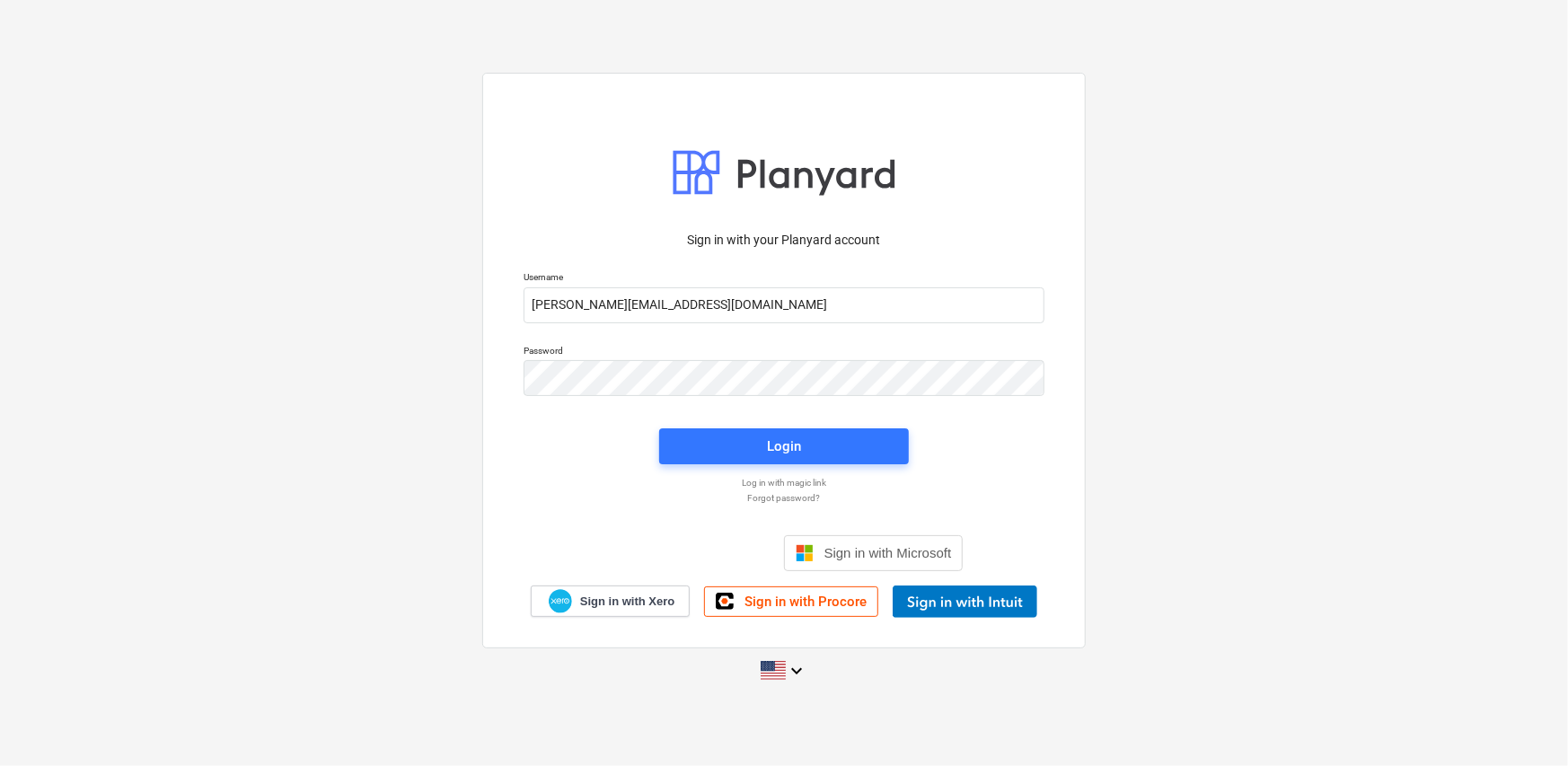
click at [763, 284] on p "Username" at bounding box center [784, 279] width 521 height 15
click at [757, 307] on input "[PERSON_NAME][EMAIL_ADDRESS][DOMAIN_NAME]" at bounding box center [784, 304] width 521 height 35
type input "[PERSON_NAME][EMAIL_ADDRESS][DOMAIN_NAME]"
click at [851, 451] on span "Login" at bounding box center [784, 446] width 207 height 23
